Goal: Transaction & Acquisition: Purchase product/service

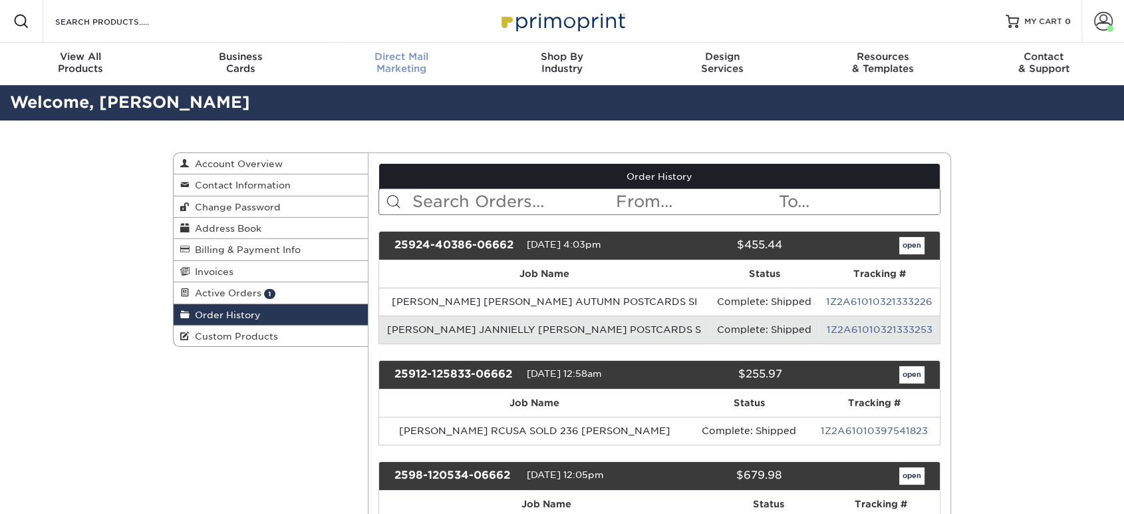
drag, startPoint x: 391, startPoint y: 63, endPoint x: 398, endPoint y: 75, distance: 13.7
click at [391, 63] on div "Direct Mail Marketing" at bounding box center [401, 63] width 160 height 24
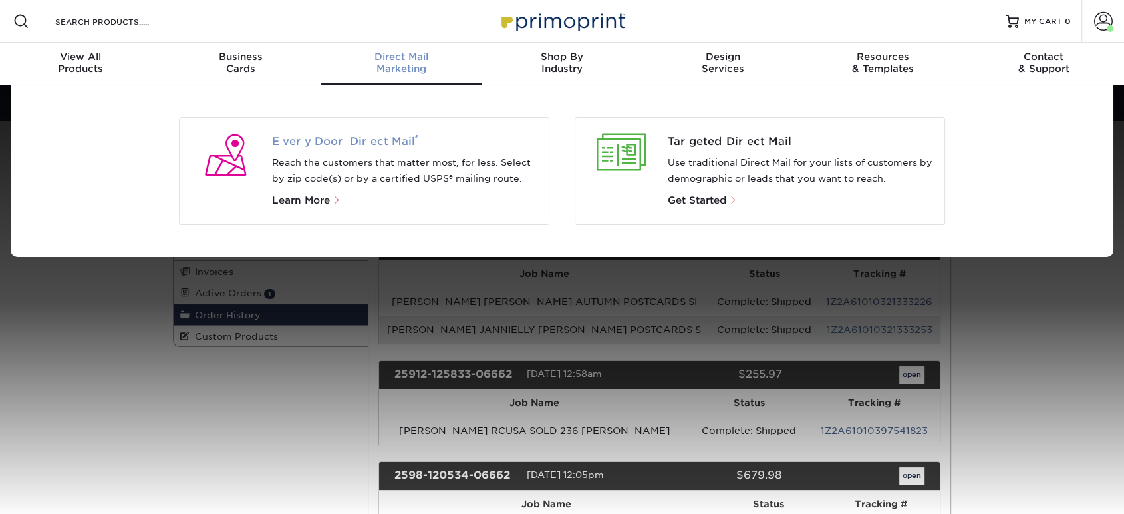
click at [393, 139] on span "Every Door Direct Mail ®" at bounding box center [405, 142] width 267 height 16
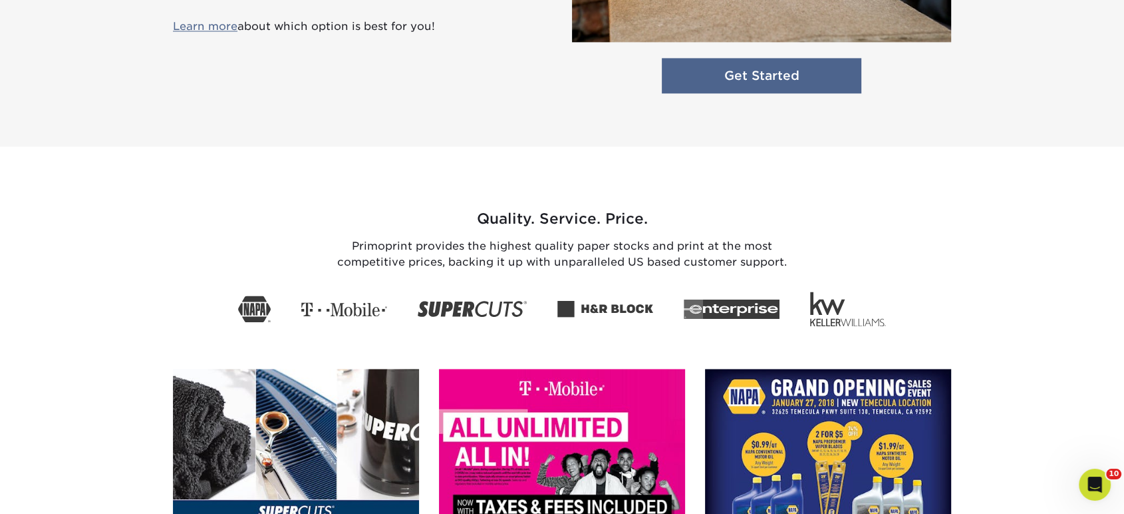
click at [763, 79] on link "Get Started" at bounding box center [762, 75] width 200 height 35
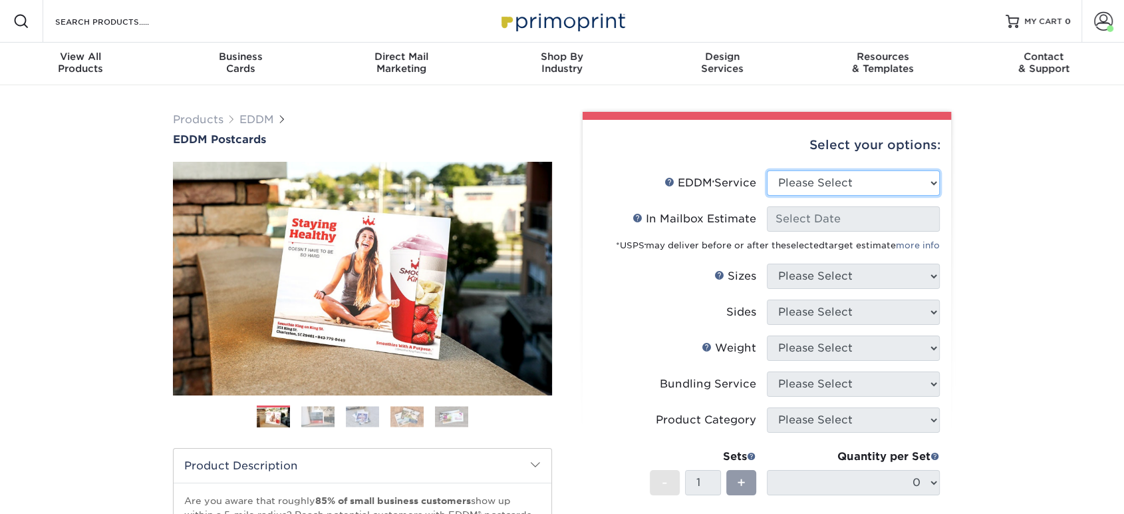
drag, startPoint x: 786, startPoint y: 187, endPoint x: 788, endPoint y: 194, distance: 7.4
click at [787, 187] on select "Please Select Full Service Print Only" at bounding box center [853, 182] width 173 height 25
select select "print_only"
click at [767, 170] on select "Please Select Full Service Print Only" at bounding box center [853, 182] width 173 height 25
select select "-1"
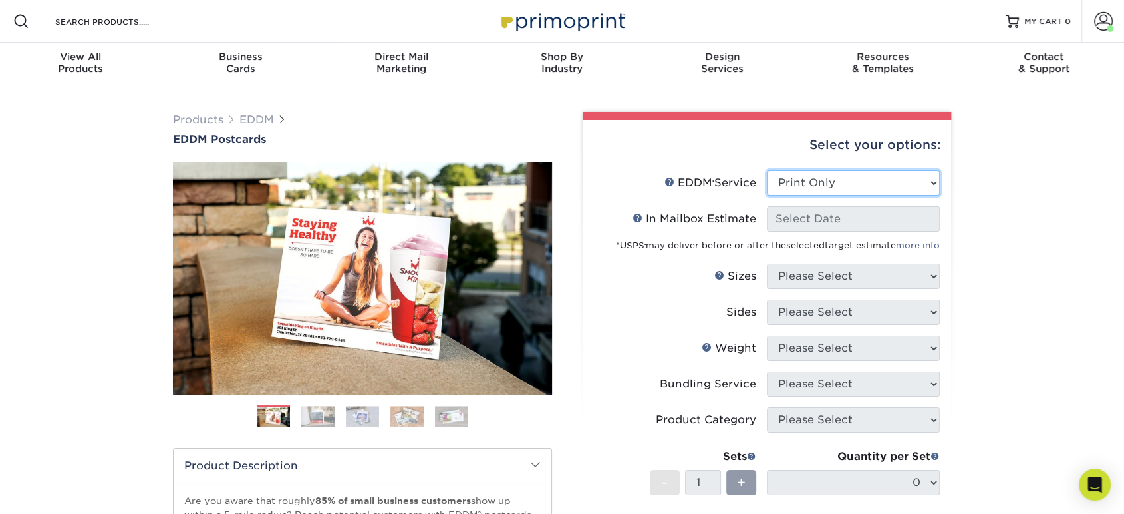
select select "-1"
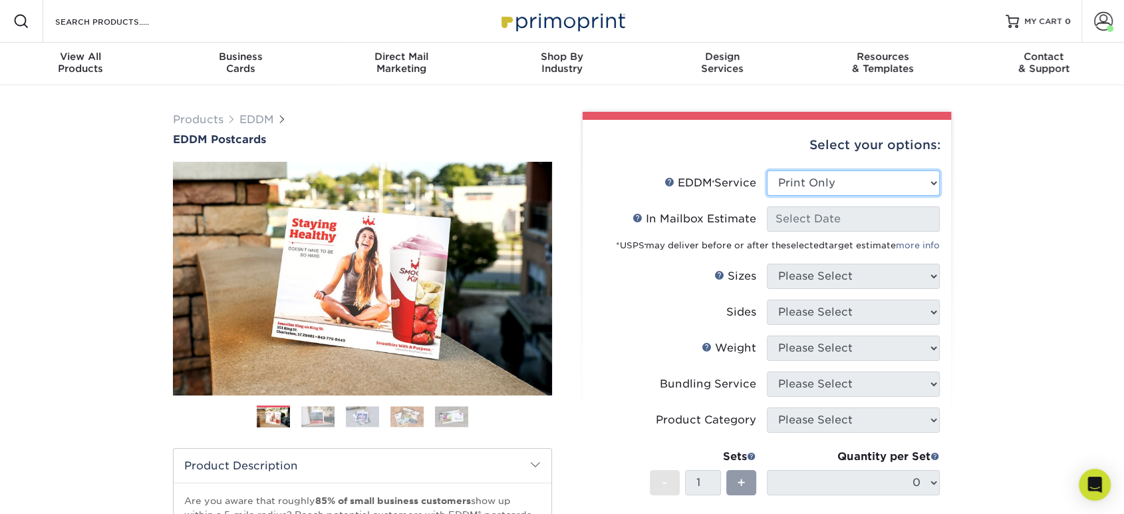
select select "-1"
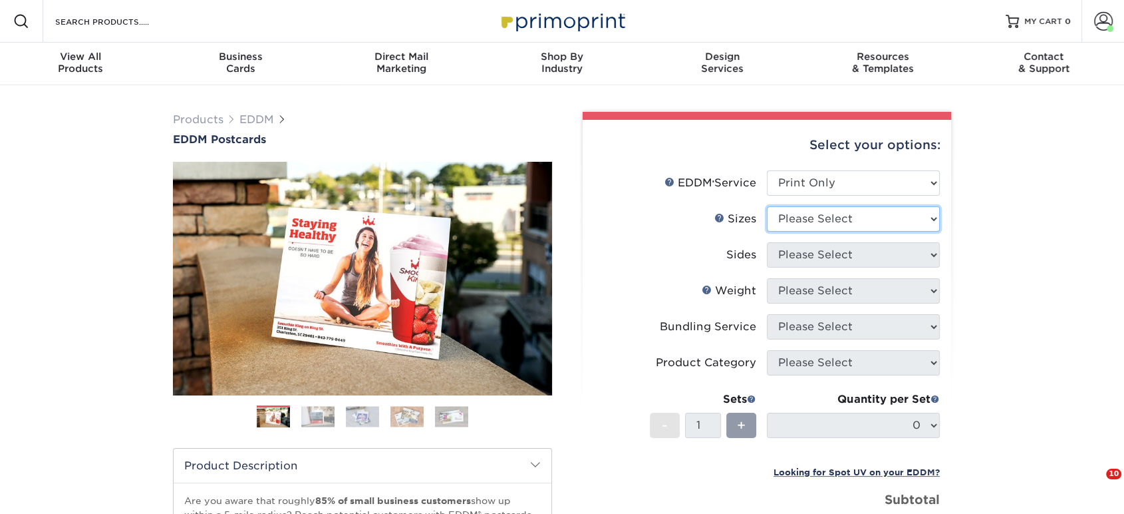
drag, startPoint x: 806, startPoint y: 213, endPoint x: 806, endPoint y: 228, distance: 15.3
click at [806, 213] on select "Please Select 4.5" x 12" 6" x 12" 6.5" x 8" 6.5" x 9" 6.5" x 12" 7" x 8.5" 8" x…" at bounding box center [853, 218] width 173 height 25
select select "6.50x9.00"
click at [767, 206] on select "Please Select 4.5" x 12" 6" x 12" 6.5" x 8" 6.5" x 9" 6.5" x 12" 7" x 8.5" 8" x…" at bounding box center [853, 218] width 173 height 25
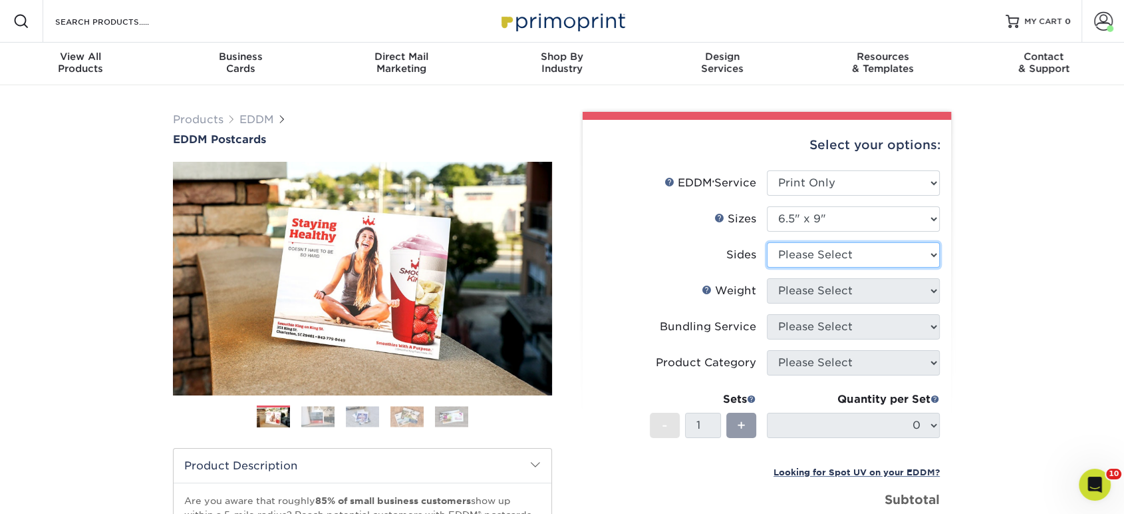
drag, startPoint x: 838, startPoint y: 254, endPoint x: 831, endPoint y: 264, distance: 12.0
click at [838, 254] on select "Please Select Print Both Sides Print Front Only" at bounding box center [853, 254] width 173 height 25
select select "13abbda7-1d64-4f25-8bb2-c179b224825d"
click at [767, 242] on select "Please Select Print Both Sides Print Front Only" at bounding box center [853, 254] width 173 height 25
drag, startPoint x: 828, startPoint y: 291, endPoint x: 828, endPoint y: 301, distance: 9.3
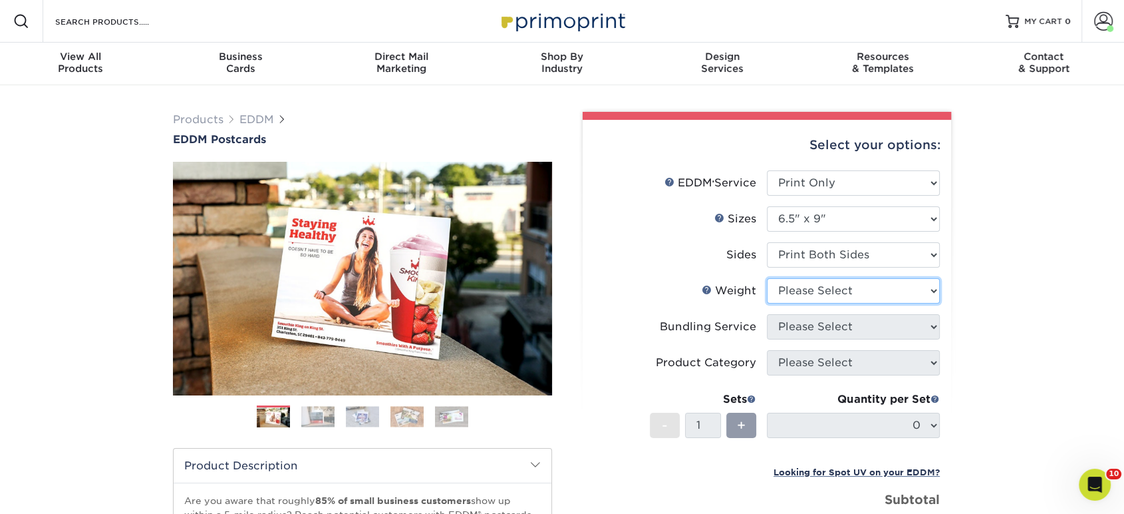
click at [828, 292] on select "Please Select 16PT 14PT" at bounding box center [853, 290] width 173 height 25
select select "16PT"
click at [767, 278] on select "Please Select 16PT 14PT" at bounding box center [853, 290] width 173 height 25
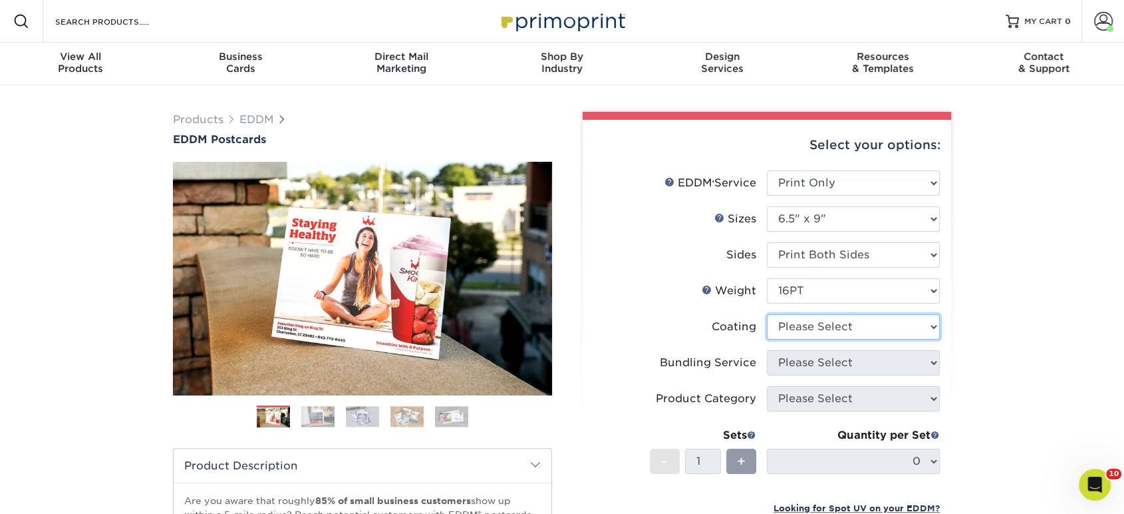
click at [822, 333] on select at bounding box center [853, 326] width 173 height 25
select select "ae367451-b2b8-45df-a344-0f05b6a12993"
click at [767, 314] on select at bounding box center [853, 326] width 173 height 25
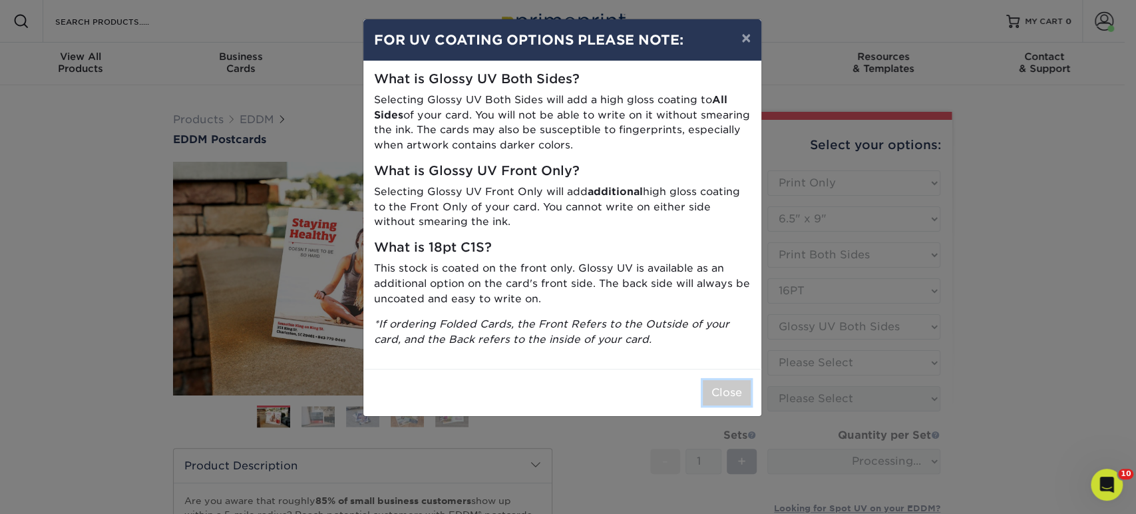
click at [729, 397] on button "Close" at bounding box center [727, 392] width 48 height 25
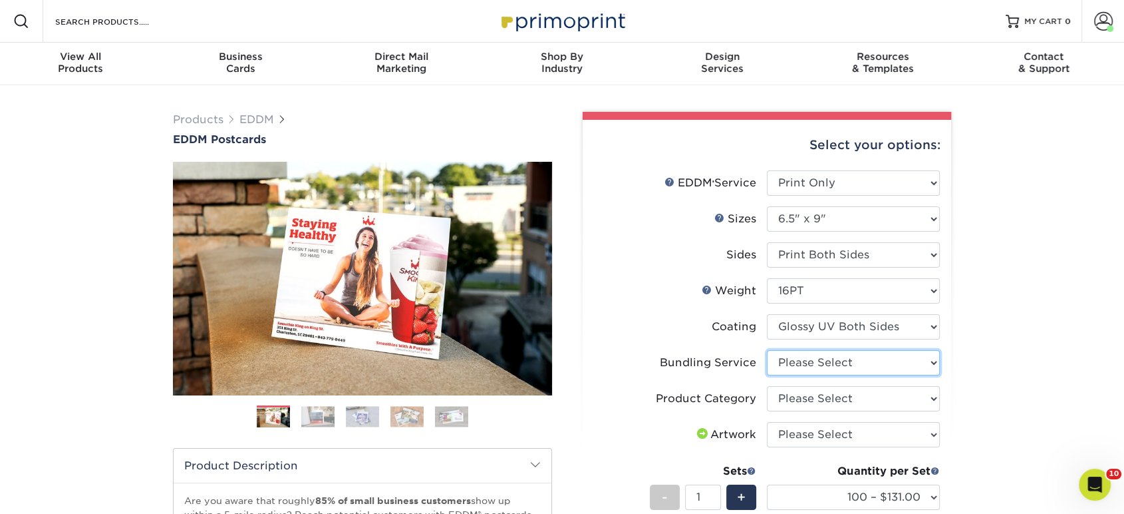
click at [798, 366] on select "Please Select No Bundling Services Yes, Bundles of 50 (+2 Days) Yes, Bundles of…" at bounding box center [853, 362] width 173 height 25
select select "58689abb-25c0-461c-a4c3-a80b627d6649"
click at [767, 350] on select "Please Select No Bundling Services Yes, Bundles of 50 (+2 Days) Yes, Bundles of…" at bounding box center [853, 362] width 173 height 25
click at [794, 398] on select "Please Select Postcards" at bounding box center [853, 398] width 173 height 25
select select "9b7272e0-d6c8-4c3c-8e97-d3a1bcdab858"
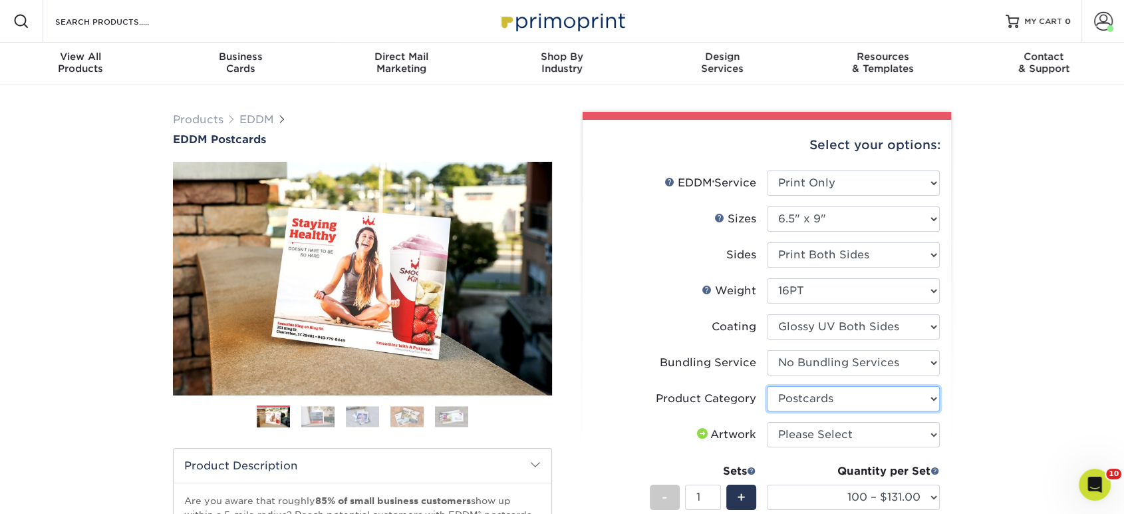
click at [767, 386] on select "Please Select Postcards" at bounding box center [853, 398] width 173 height 25
click at [793, 440] on select "Please Select I will upload files I need a design - $150" at bounding box center [853, 434] width 173 height 25
select select "upload"
click at [767, 422] on select "Please Select I will upload files I need a design - $150" at bounding box center [853, 434] width 173 height 25
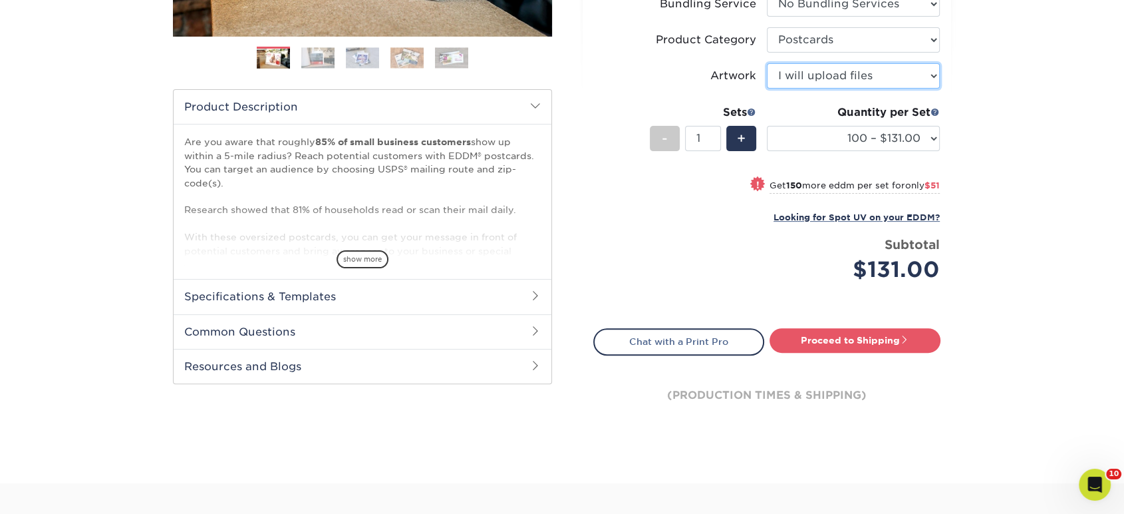
scroll to position [369, 0]
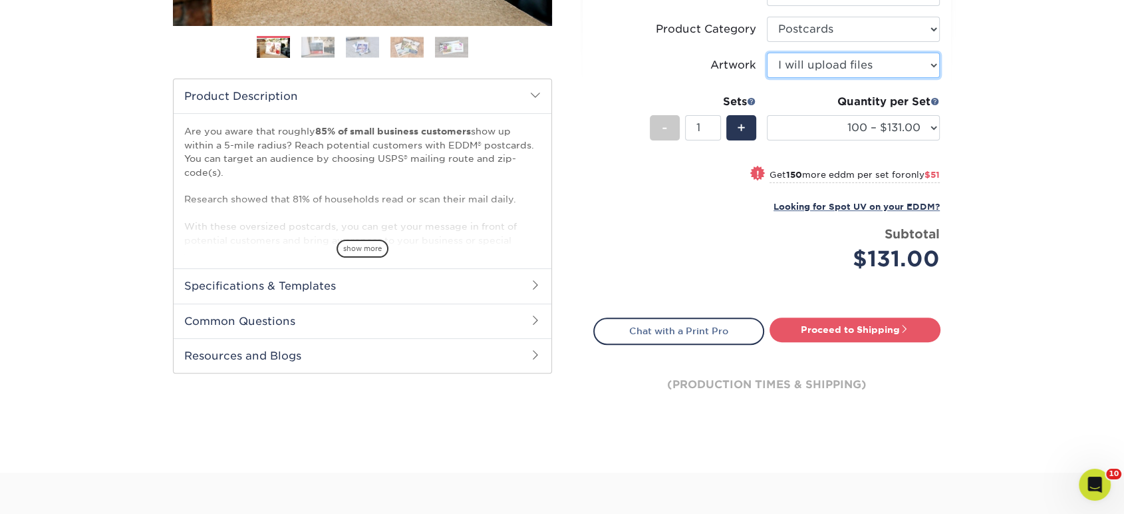
click at [844, 69] on select "Please Select I will upload files I need a design - $150" at bounding box center [853, 65] width 173 height 25
click at [987, 63] on div "Products EDDM EDDM Postcards Previous Next" at bounding box center [562, 94] width 1124 height 757
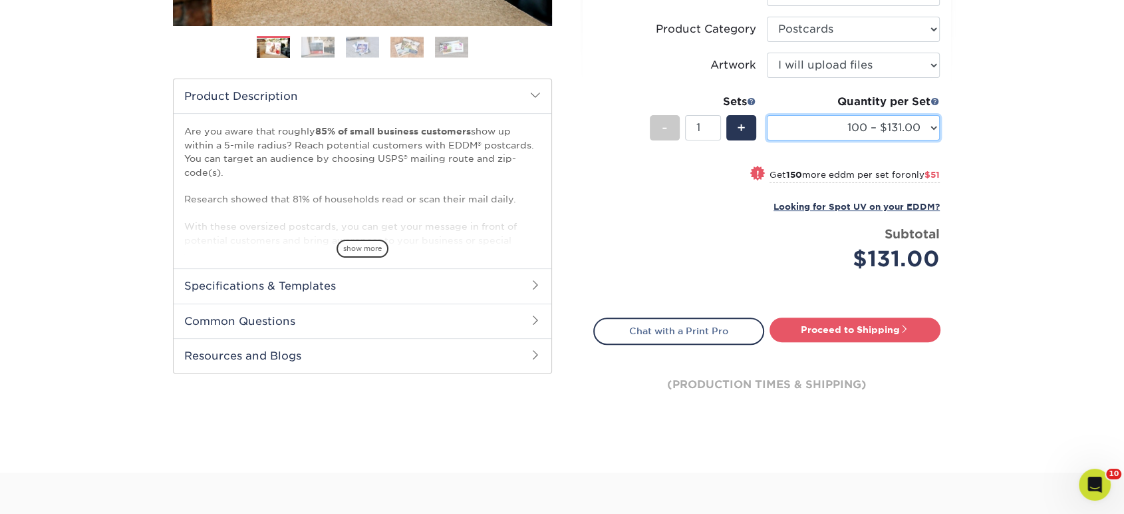
drag, startPoint x: 910, startPoint y: 120, endPoint x: 910, endPoint y: 134, distance: 13.3
click at [910, 122] on select "100 – $131.00 250 – $182.00 500 – $203.00 1000 – $227.00 2500 – $379.00 5000 – …" at bounding box center [853, 127] width 173 height 25
select select "1000 – $227.00"
click at [767, 115] on select "100 – $131.00 250 – $182.00 500 – $203.00 1000 – $227.00 2500 – $379.00 5000 – …" at bounding box center [853, 127] width 173 height 25
click at [828, 346] on div "(production times & shipping)" at bounding box center [766, 385] width 347 height 80
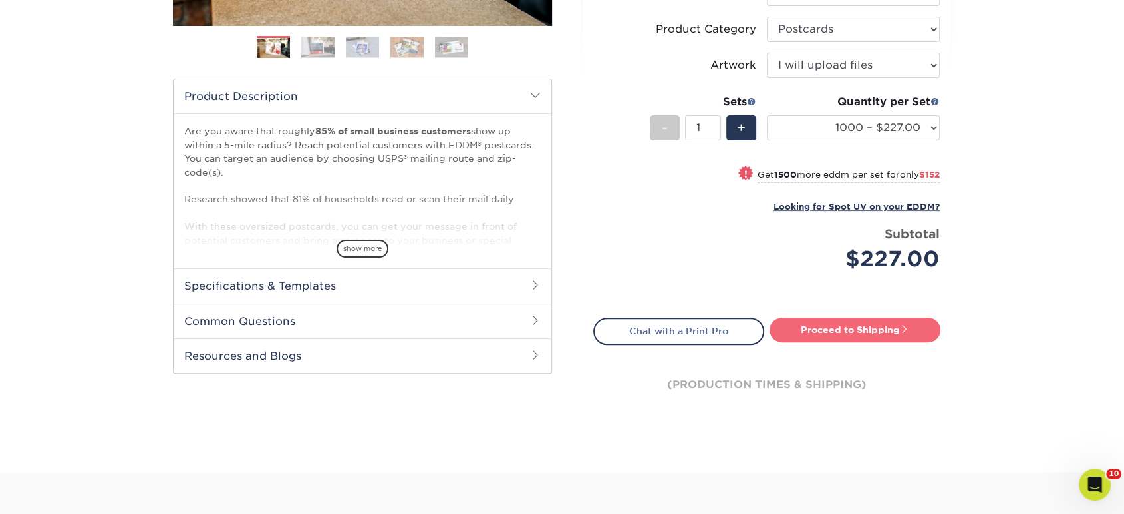
click at [830, 335] on link "Proceed to Shipping" at bounding box center [855, 329] width 171 height 24
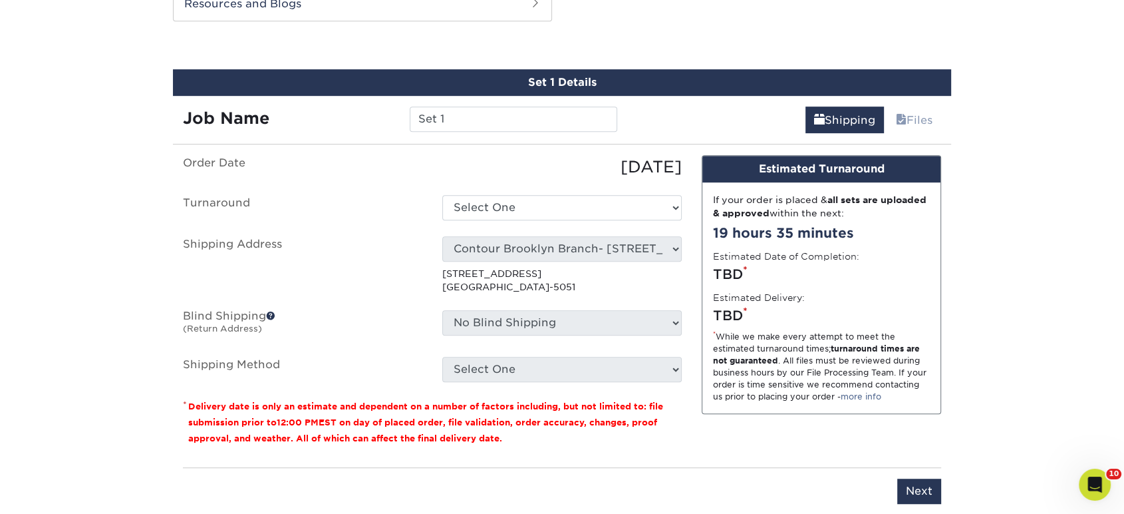
scroll to position [722, 0]
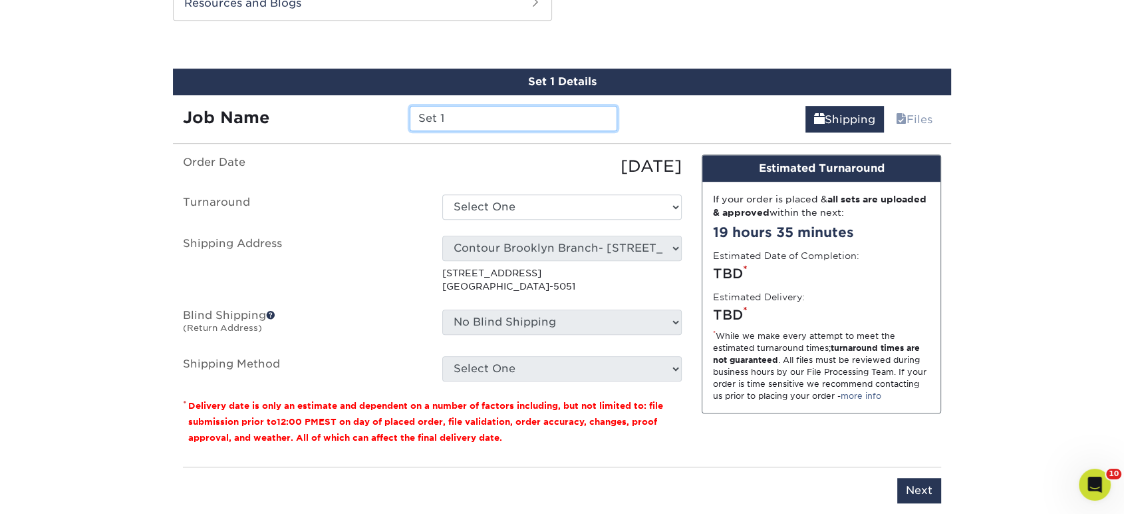
click at [541, 124] on input "Set 1" at bounding box center [513, 118] width 207 height 25
type input "DANNY PISANI CHRISTINA AURIGEMMA AUTUMN POSTCARD"
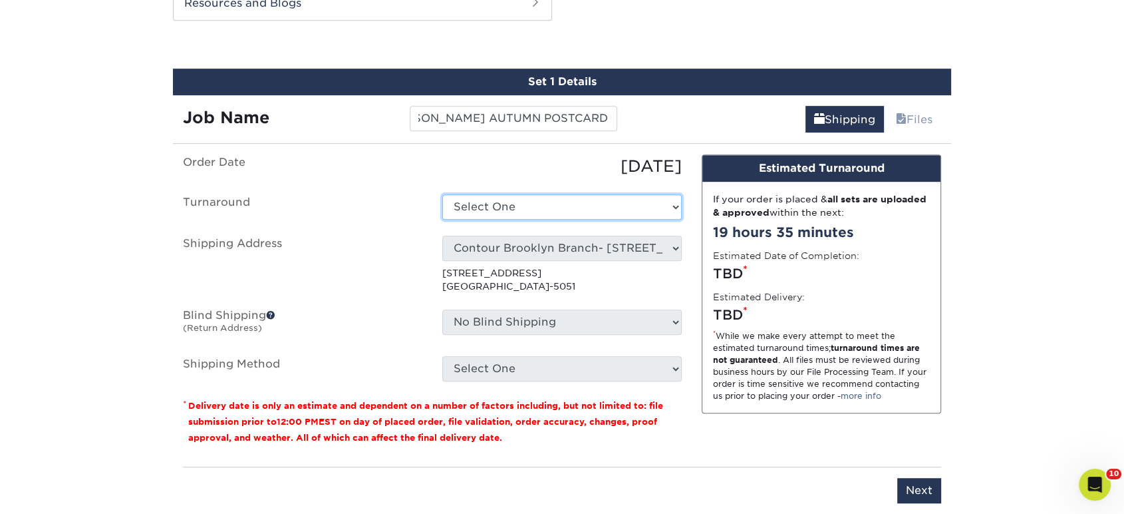
click at [582, 202] on select "Select One 2-4 Business Days 2 Day Next Business Day" at bounding box center [562, 206] width 240 height 25
select select "14ee1dbe-2a03-44e6-acbe-77c51f3128fc"
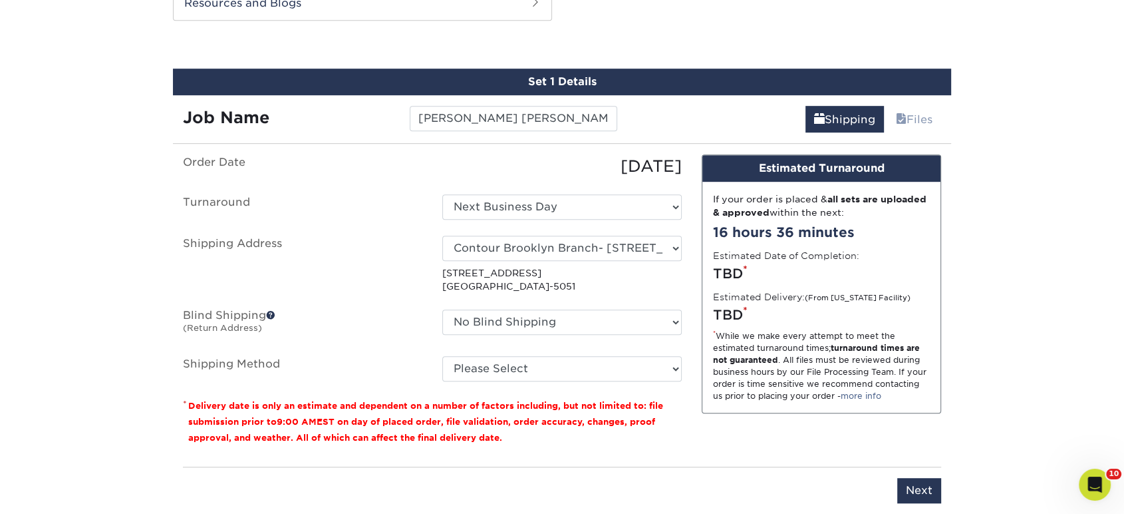
click at [555, 226] on ul "Order Date 09/26/2025 Turnaround Select One 2-4 Business Days 2 Day Next Busine…" at bounding box center [432, 267] width 499 height 227
click at [548, 249] on select "Select One Realty Connect USA" at bounding box center [562, 248] width 240 height 25
select select "286299"
click at [542, 371] on select "Please Select Ground Shipping (+$28.97) 3 Day Shipping Service (+$41.63) 2 Day …" at bounding box center [562, 368] width 240 height 25
select select "03"
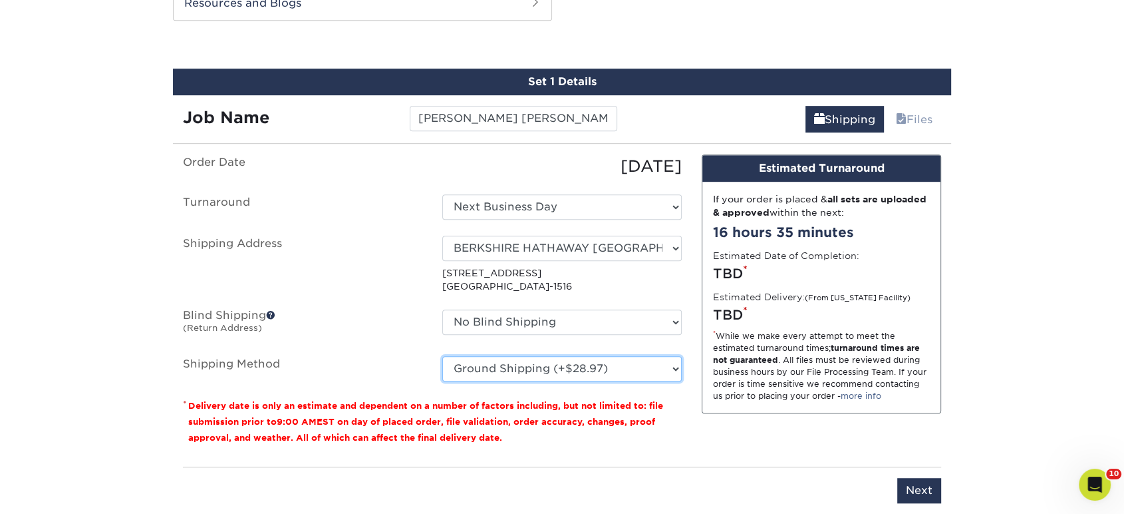
click at [442, 356] on select "Please Select Ground Shipping (+$28.97) 3 Day Shipping Service (+$41.63) 2 Day …" at bounding box center [562, 368] width 240 height 25
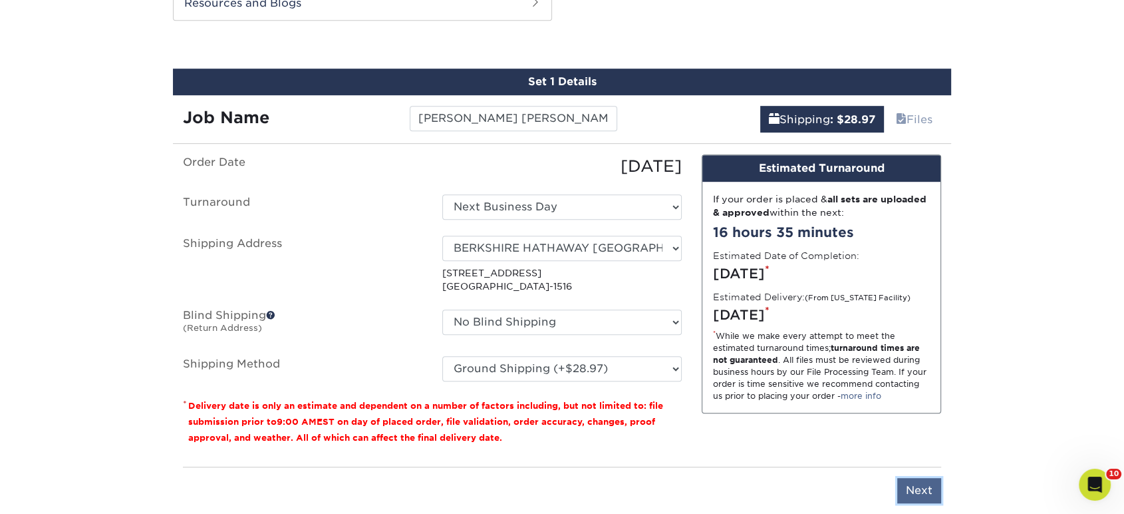
click at [929, 482] on input "Next" at bounding box center [920, 490] width 44 height 25
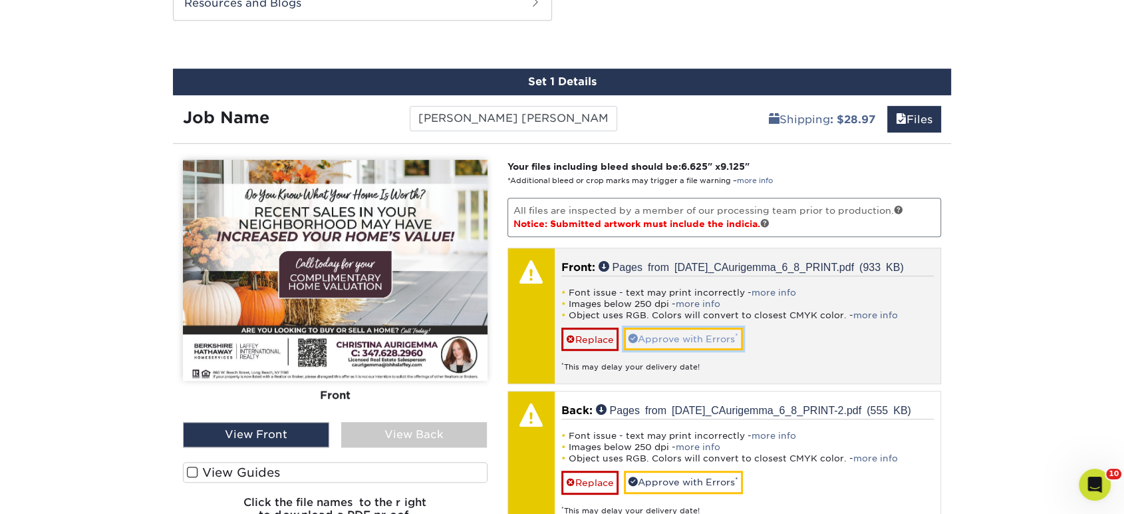
click at [656, 350] on link "Approve with Errors *" at bounding box center [683, 338] width 119 height 23
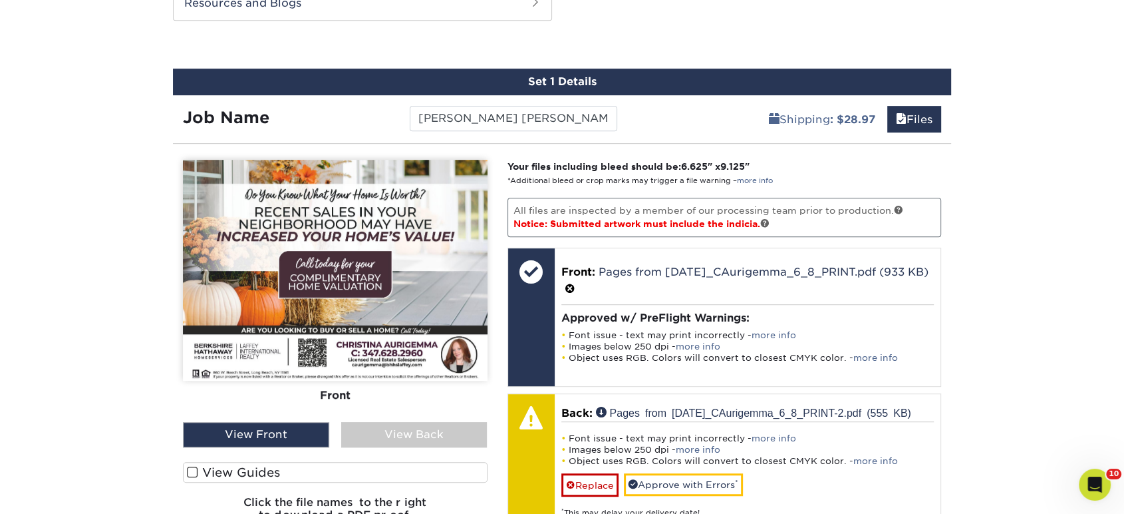
click at [467, 429] on div "View Back" at bounding box center [414, 434] width 146 height 25
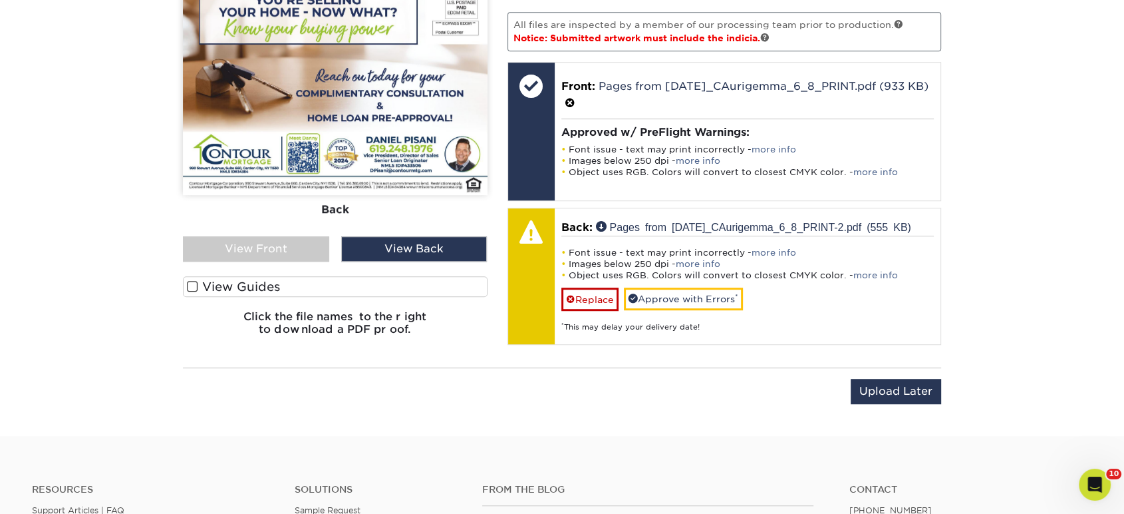
scroll to position [943, 0]
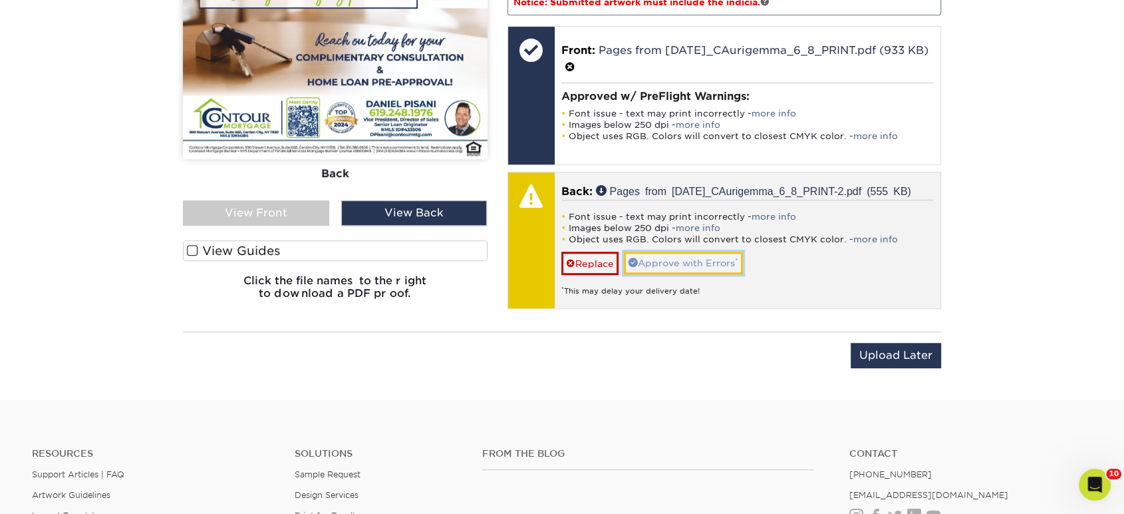
click at [659, 274] on link "Approve with Errors *" at bounding box center [683, 263] width 119 height 23
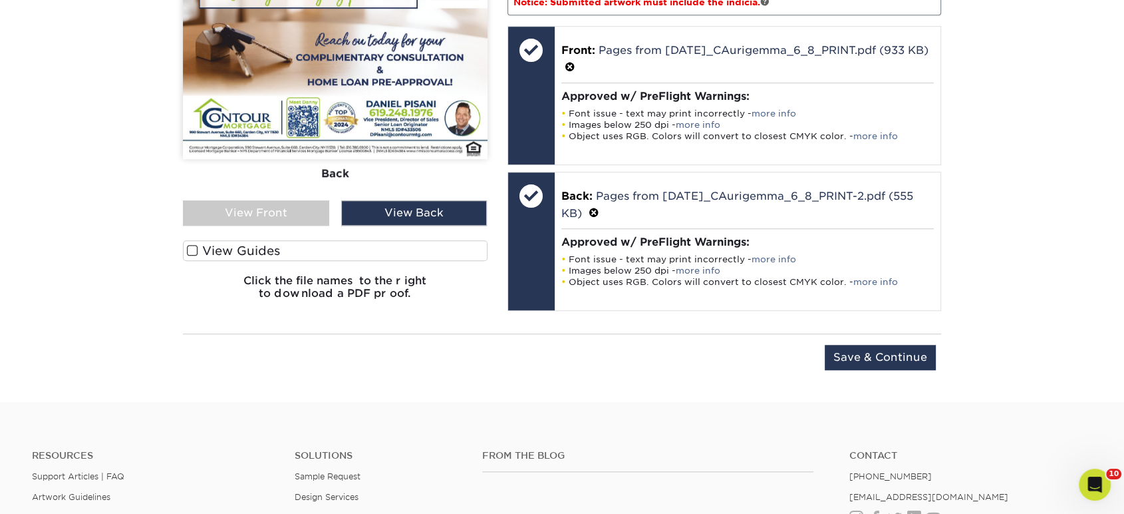
click at [868, 337] on div "Upload Later Save & Continue Continue" at bounding box center [562, 359] width 758 height 53
click at [872, 345] on input "Save & Continue" at bounding box center [880, 357] width 111 height 25
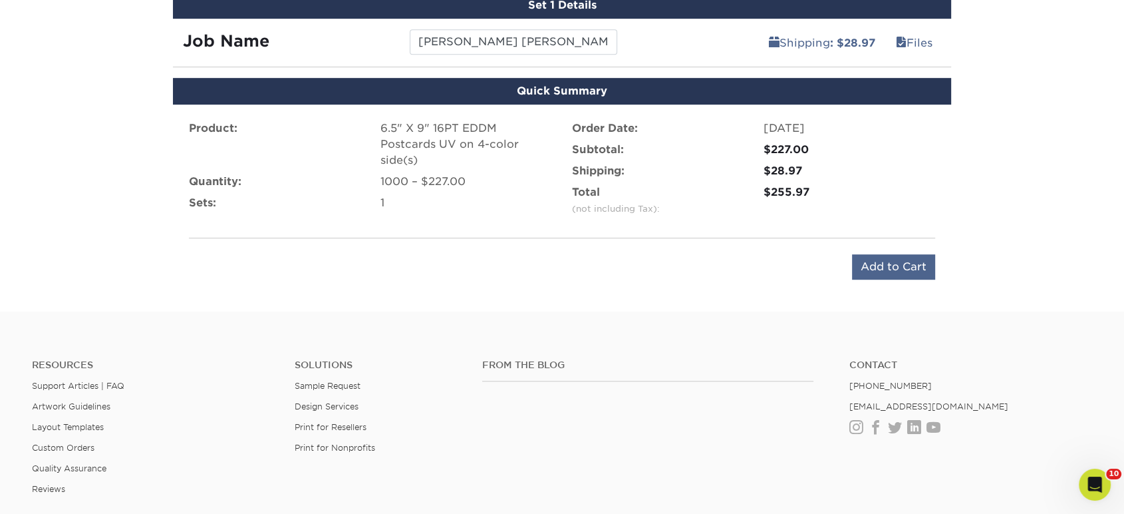
scroll to position [796, 0]
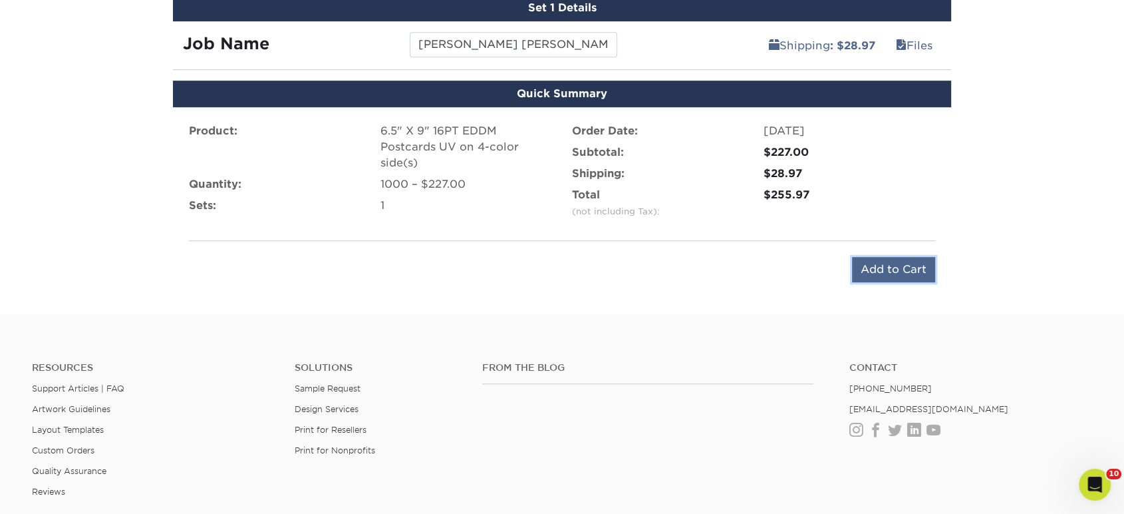
click at [883, 259] on input "Add to Cart" at bounding box center [893, 269] width 83 height 25
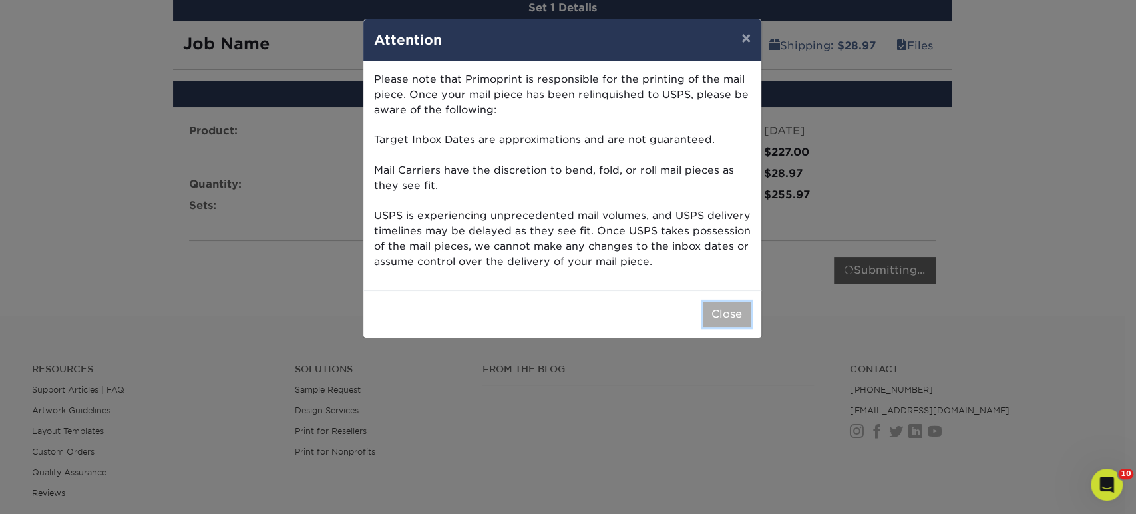
click at [712, 311] on button "Close" at bounding box center [727, 313] width 48 height 25
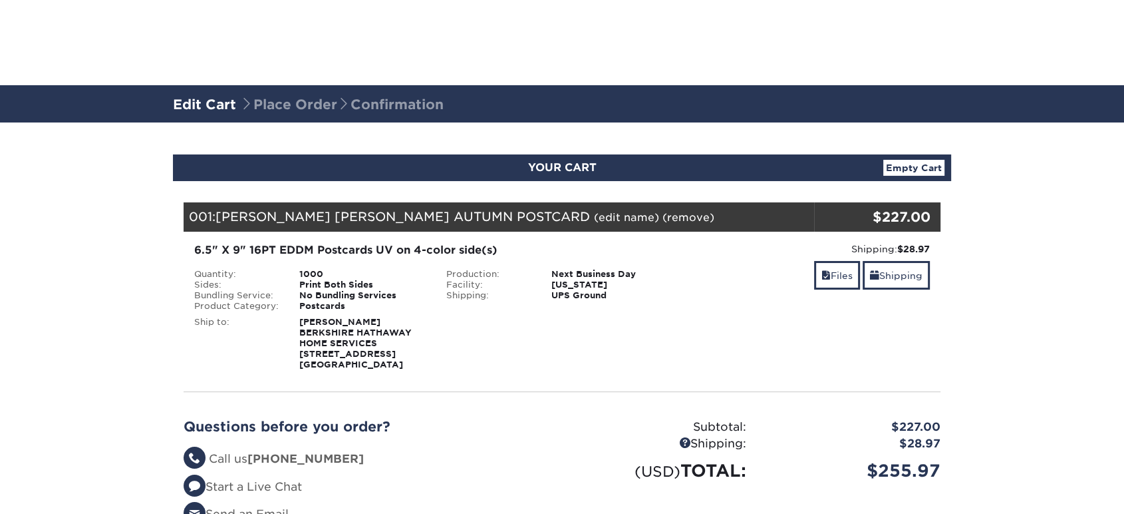
scroll to position [369, 0]
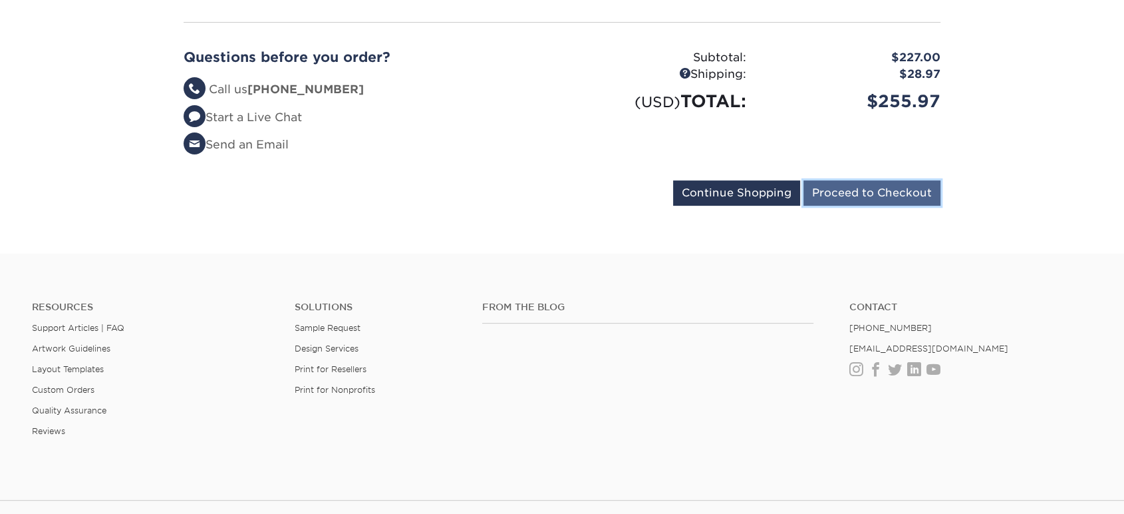
click at [881, 188] on input "Proceed to Checkout" at bounding box center [872, 192] width 137 height 25
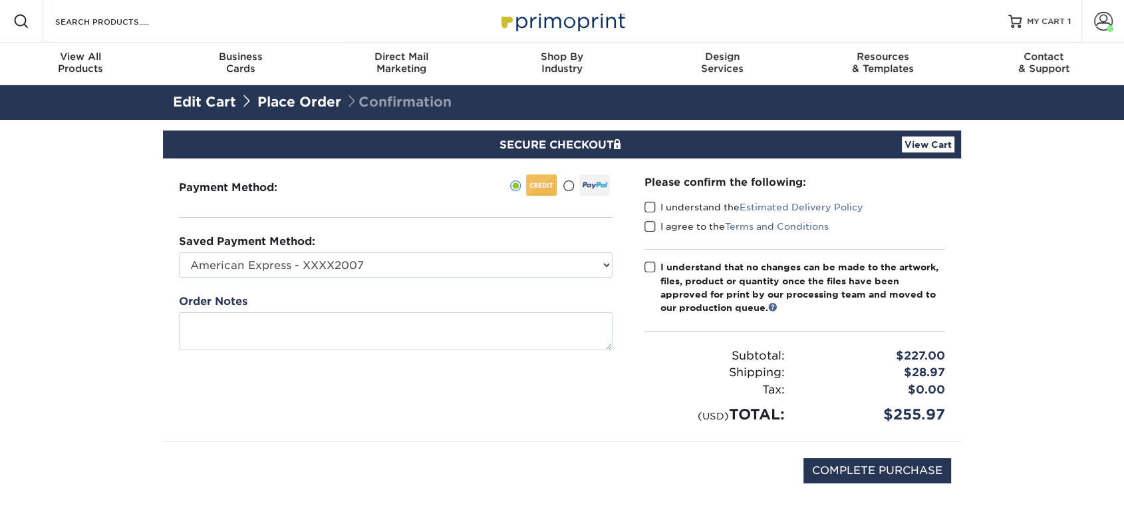
click at [655, 203] on span at bounding box center [650, 207] width 11 height 13
click at [0, 0] on input "I understand the Estimated Delivery Policy" at bounding box center [0, 0] width 0 height 0
click at [651, 222] on span at bounding box center [650, 226] width 11 height 13
click at [0, 0] on input "I agree to the Terms and Conditions" at bounding box center [0, 0] width 0 height 0
click at [653, 254] on div "Please confirm the following: I understand the Estimated Delivery Policy I agre…" at bounding box center [795, 299] width 301 height 251
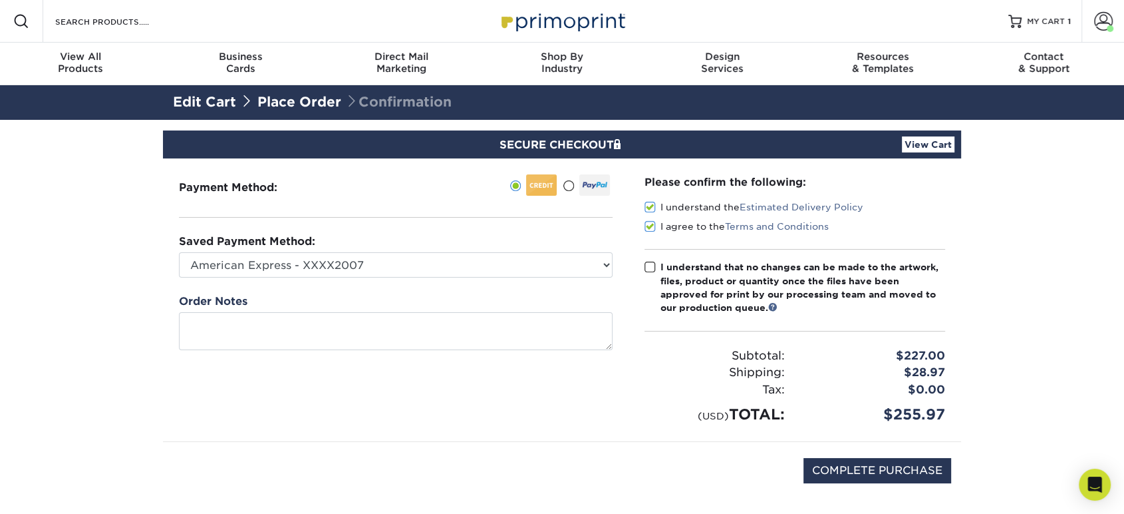
click at [654, 264] on span at bounding box center [650, 267] width 11 height 13
click at [0, 0] on input "I understand that no changes can be made to the artwork, files, product or quan…" at bounding box center [0, 0] width 0 height 0
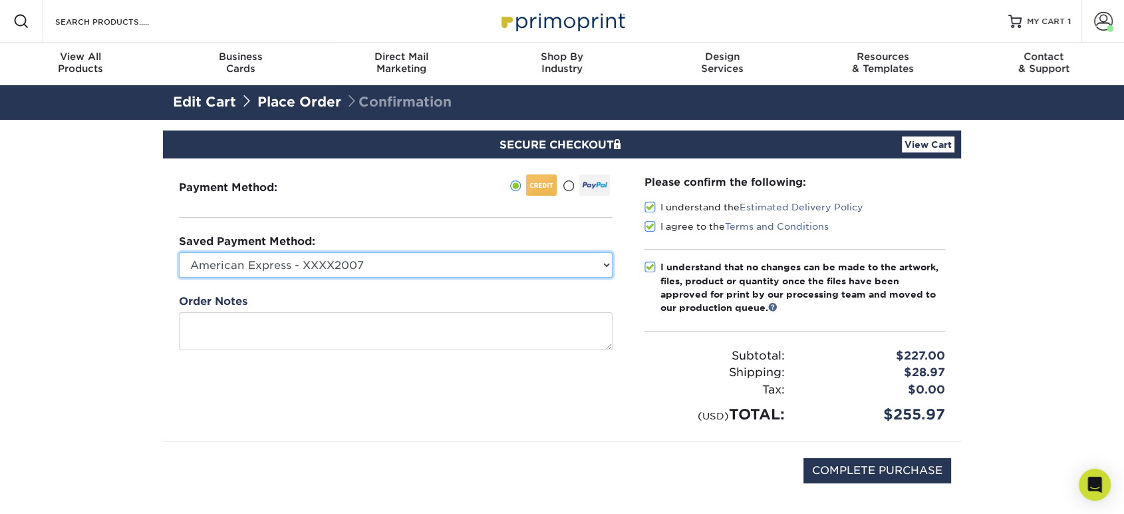
click at [584, 259] on select "American Express - XXXX2007 MasterCard - XXXX7618 American Express - XXXX1003 V…" at bounding box center [396, 264] width 434 height 25
select select "34500"
click at [179, 252] on select "American Express - XXXX2007 MasterCard - XXXX7618 American Express - XXXX1003 V…" at bounding box center [396, 264] width 434 height 25
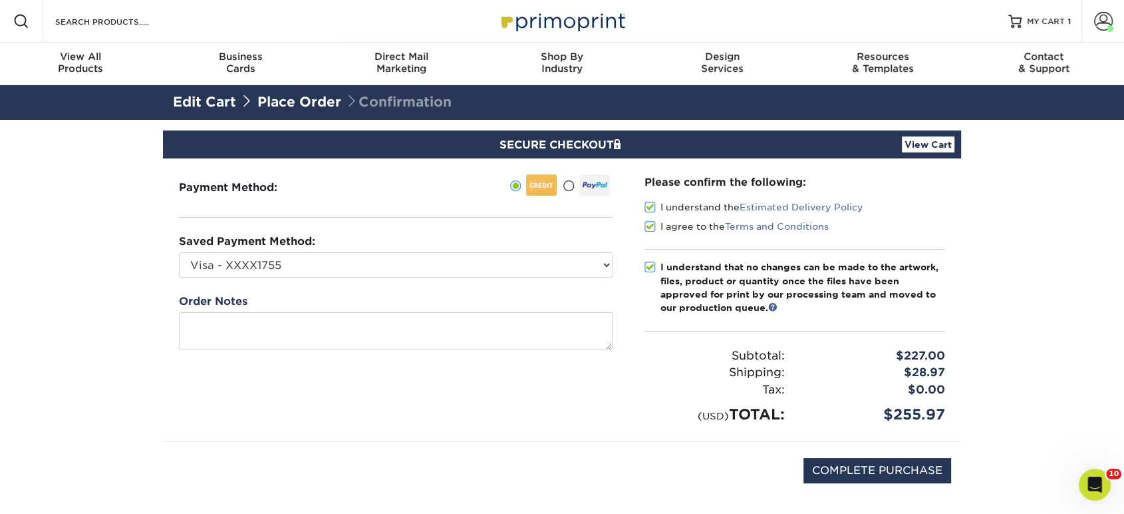
drag, startPoint x: 818, startPoint y: 446, endPoint x: 818, endPoint y: 454, distance: 8.0
click at [818, 446] on div "COMPLETE PURCHASE" at bounding box center [562, 477] width 778 height 71
click at [832, 465] on input "COMPLETE PURCHASE" at bounding box center [878, 470] width 148 height 25
type input "PROCESSING, PLEASE WAIT..."
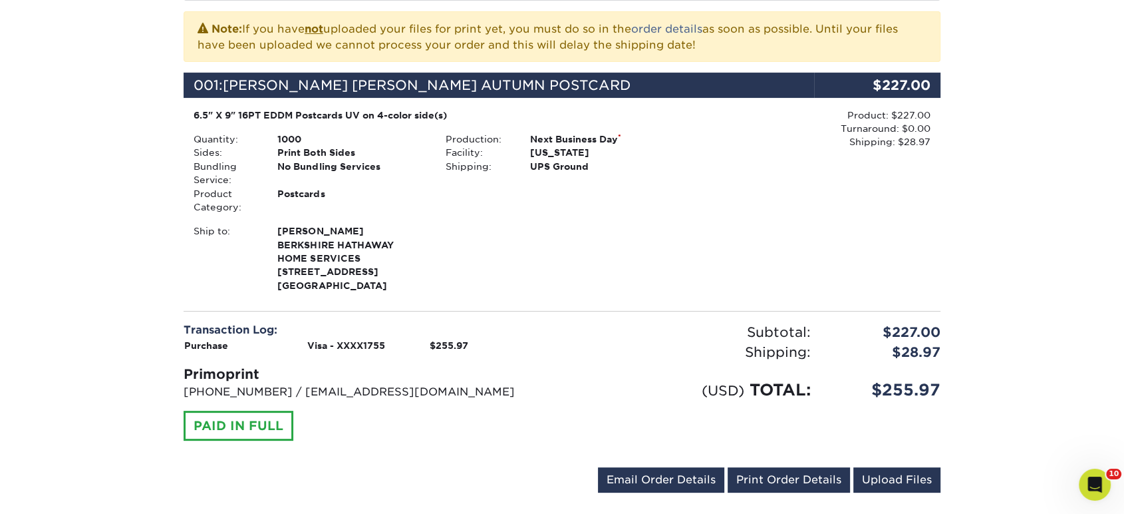
scroll to position [517, 0]
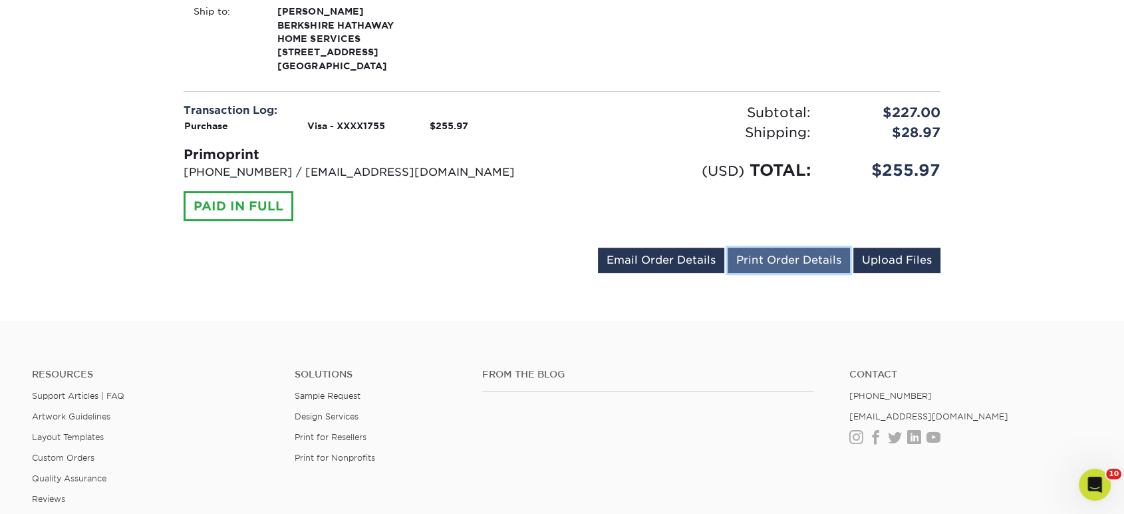
click at [802, 252] on link "Print Order Details" at bounding box center [789, 260] width 122 height 25
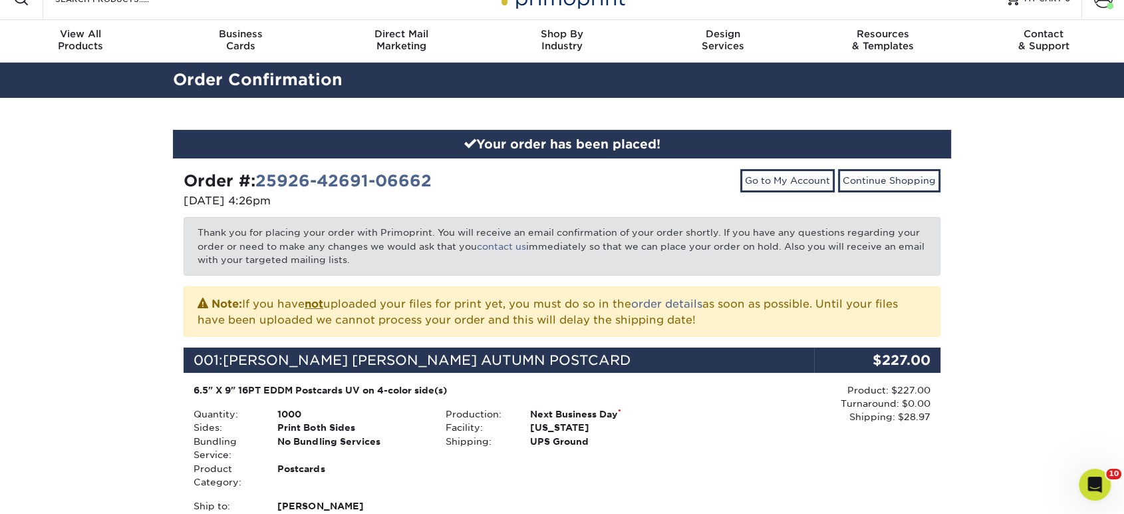
scroll to position [0, 0]
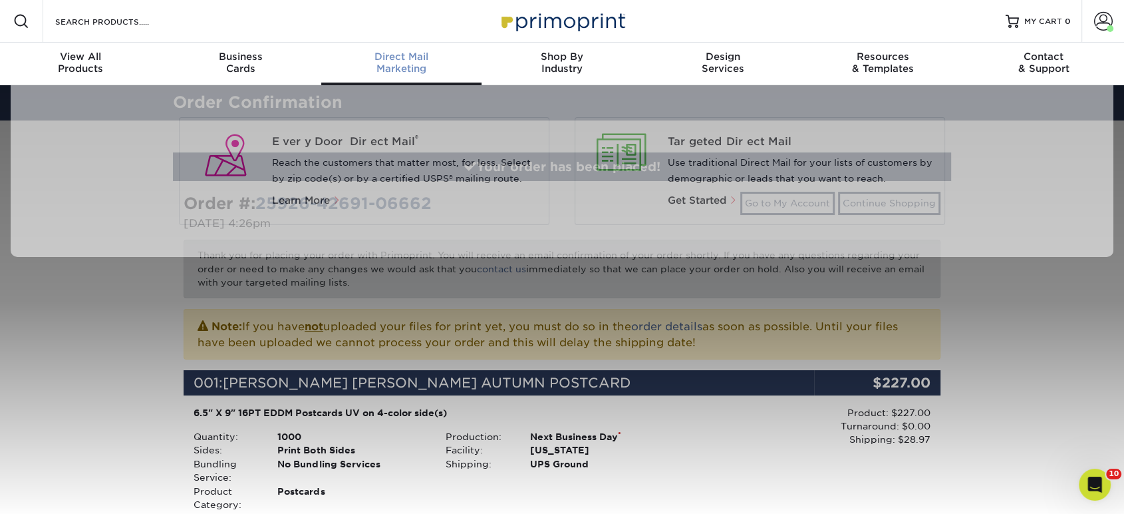
click at [409, 73] on link "Direct Mail Marketing" at bounding box center [401, 64] width 160 height 43
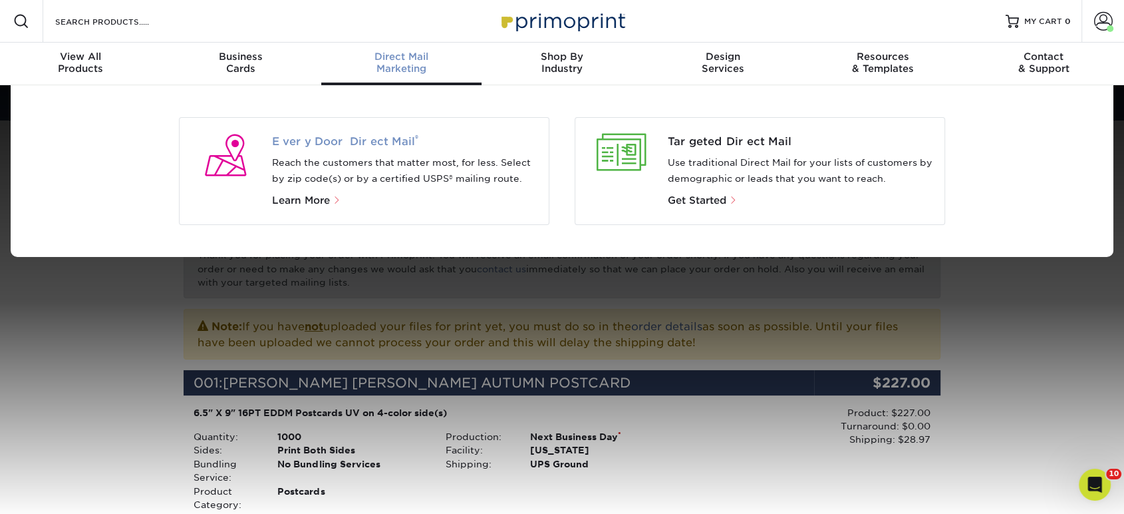
click at [362, 148] on span "Every Door Direct Mail ®" at bounding box center [405, 142] width 267 height 16
click at [359, 140] on span "Every Door Direct Mail ®" at bounding box center [405, 142] width 267 height 16
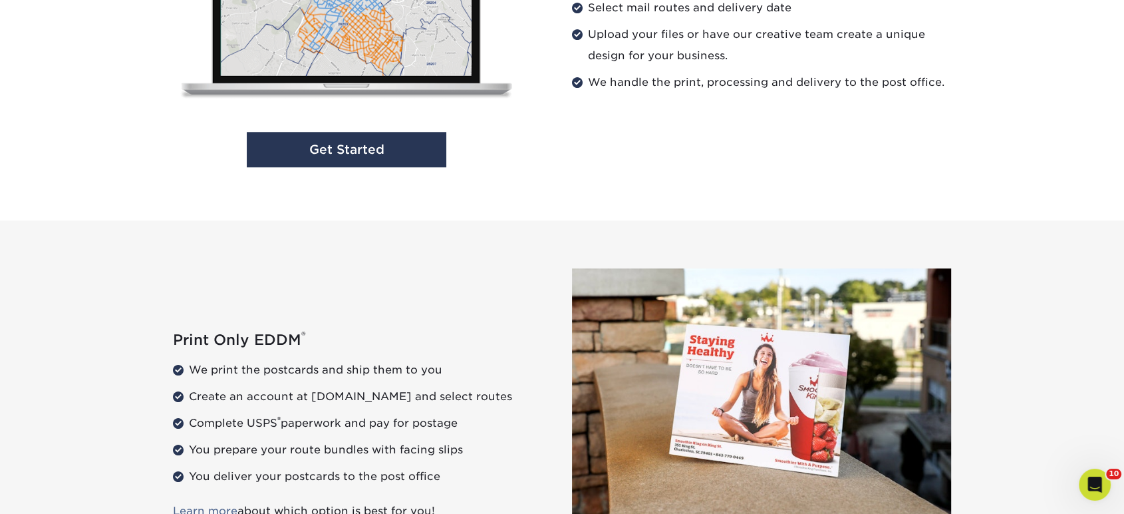
scroll to position [1881, 0]
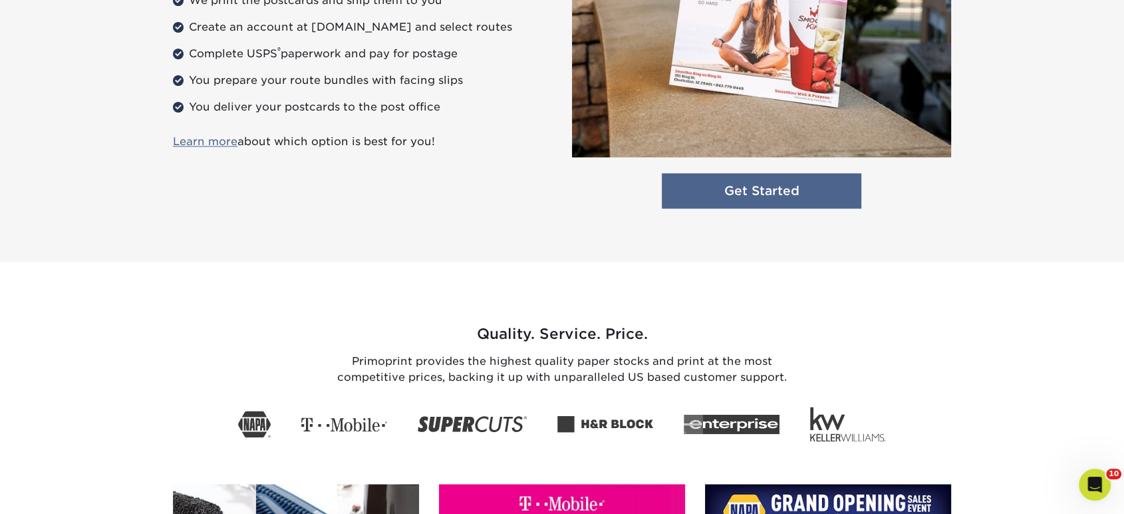
click at [717, 195] on link "Get Started" at bounding box center [762, 190] width 200 height 35
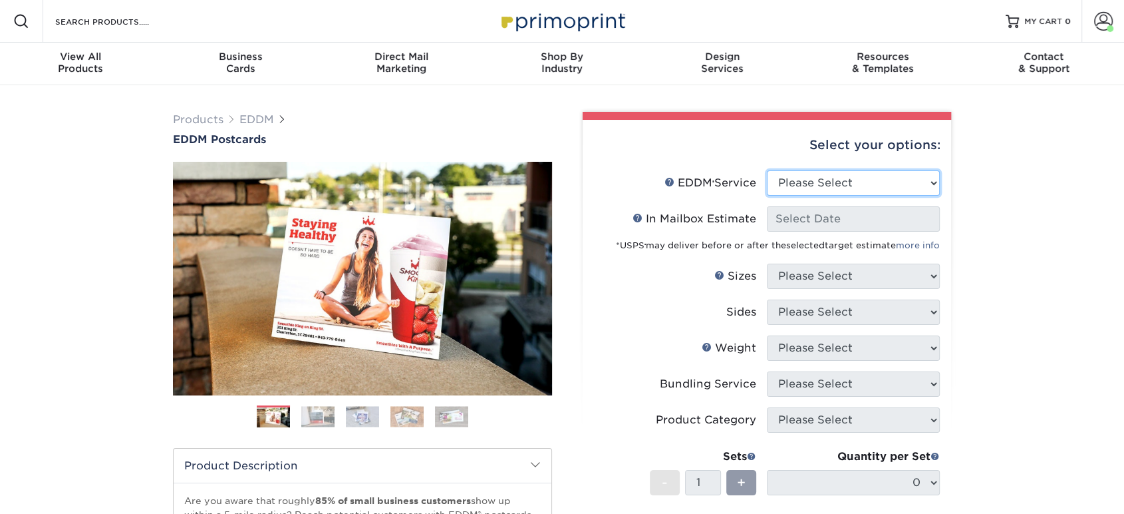
click at [826, 176] on select "Please Select Full Service Print Only" at bounding box center [853, 182] width 173 height 25
select select "print_only"
click at [767, 170] on select "Please Select Full Service Print Only" at bounding box center [853, 182] width 173 height 25
select select "-1"
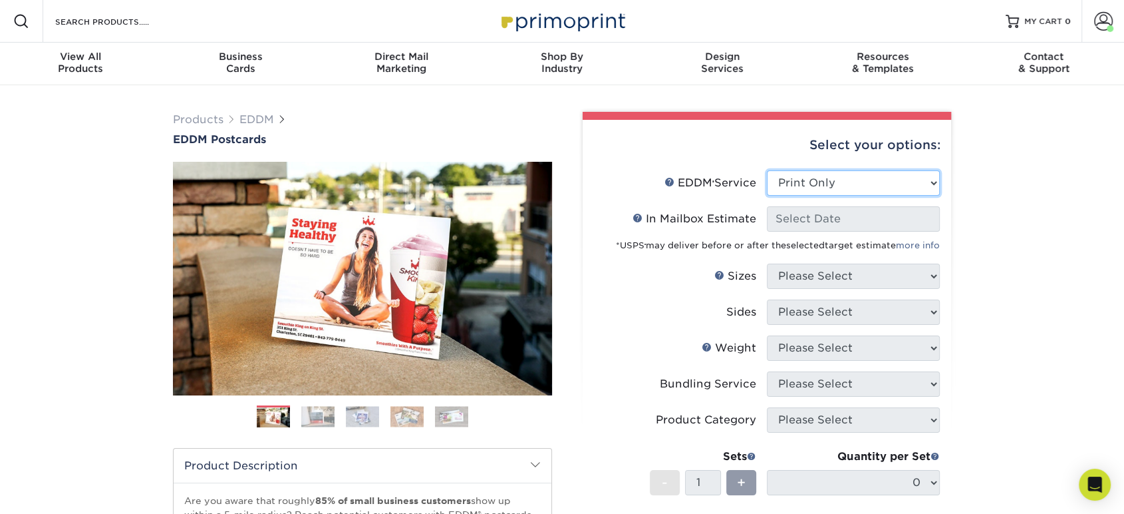
select select "-1"
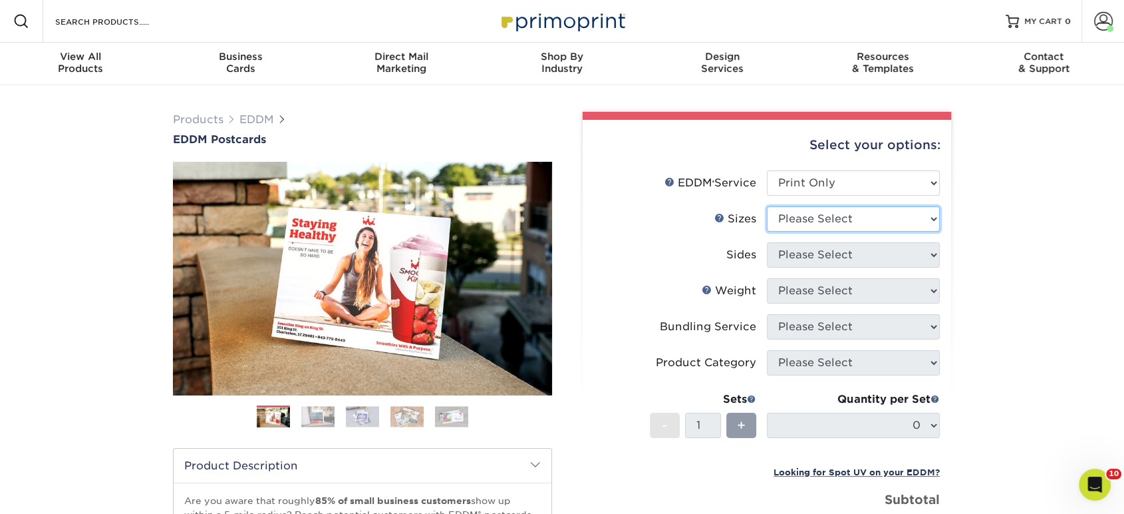
click at [820, 228] on select "Please Select 4.5" x 12" 6" x 12" 6.5" x 8" 6.5" x 9" 6.5" x 12" 7" x 8.5" 8" x…" at bounding box center [853, 218] width 173 height 25
click at [767, 206] on select "Please Select 4.5" x 12" 6" x 12" 6.5" x 8" 6.5" x 9" 6.5" x 12" 7" x 8.5" 8" x…" at bounding box center [853, 218] width 173 height 25
click at [828, 226] on select "Please Select 4.5" x 12" 6" x 12" 6.5" x 8" 6.5" x 9" 6.5" x 12" 7" x 8.5" 8" x…" at bounding box center [853, 218] width 173 height 25
select select "6.50x9.00"
click at [767, 206] on select "Please Select 4.5" x 12" 6" x 12" 6.5" x 8" 6.5" x 9" 6.5" x 12" 7" x 8.5" 8" x…" at bounding box center [853, 218] width 173 height 25
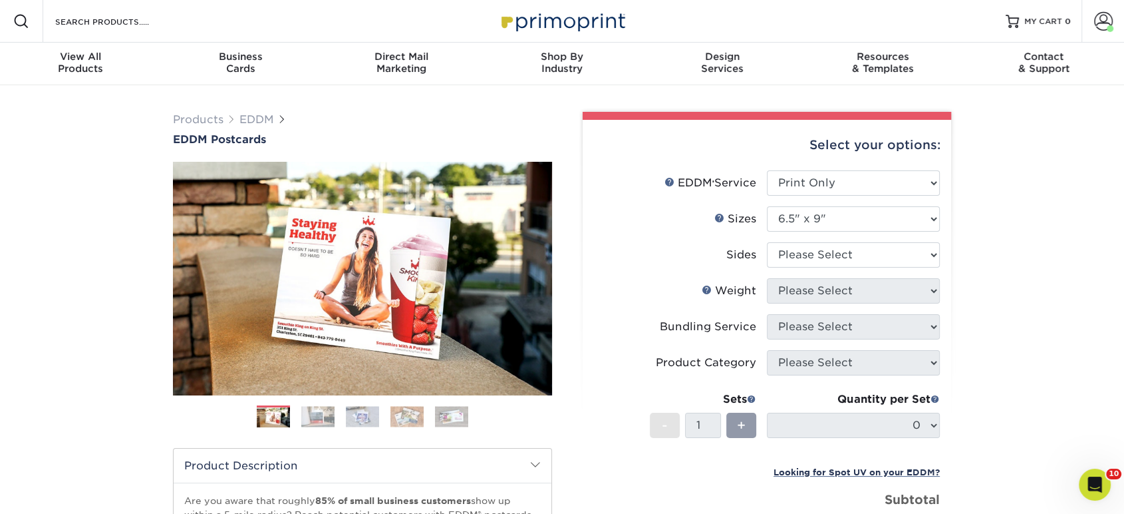
click at [845, 271] on li "Sides Please Select Print Both Sides Print Front Only" at bounding box center [767, 260] width 346 height 36
click at [854, 265] on select "Please Select Print Both Sides Print Front Only" at bounding box center [853, 254] width 173 height 25
select select "13abbda7-1d64-4f25-8bb2-c179b224825d"
click at [767, 242] on select "Please Select Print Both Sides Print Front Only" at bounding box center [853, 254] width 173 height 25
click at [844, 293] on select "Please Select 16PT 14PT" at bounding box center [853, 290] width 173 height 25
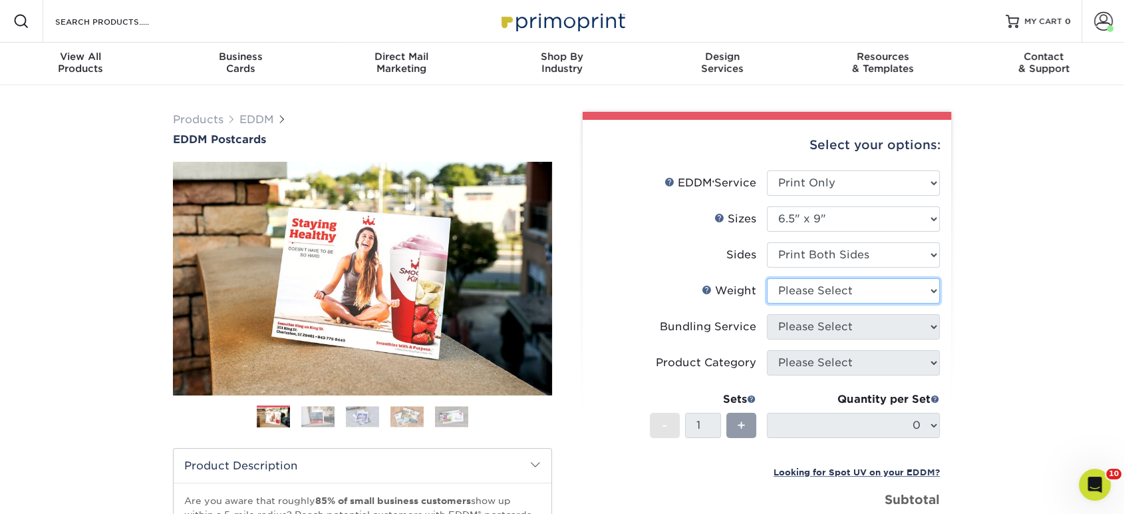
select select "16PT"
click at [767, 278] on select "Please Select 16PT 14PT" at bounding box center [853, 290] width 173 height 25
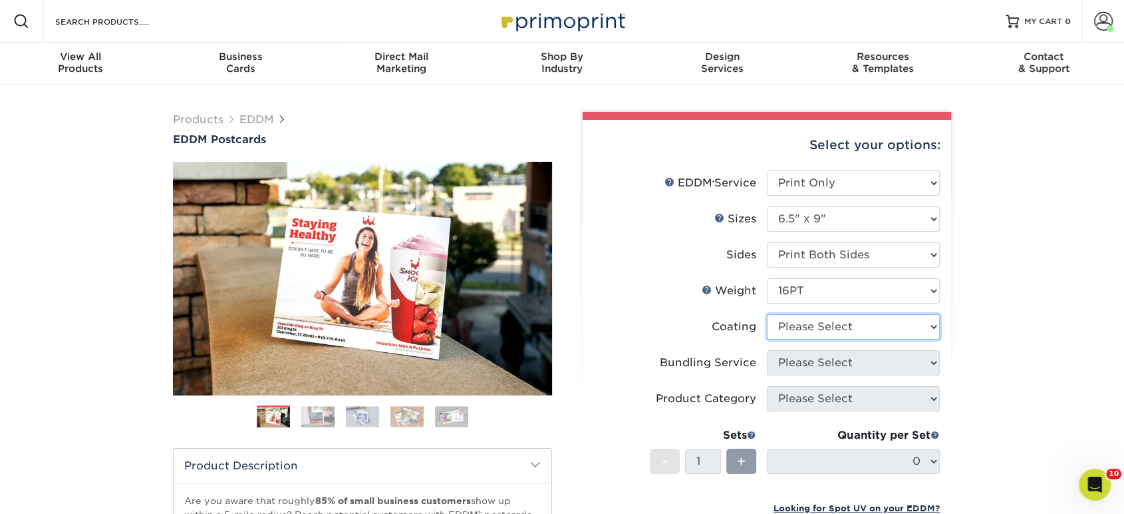
click at [839, 323] on select at bounding box center [853, 326] width 173 height 25
select select "ae367451-b2b8-45df-a344-0f05b6a12993"
click at [767, 314] on select at bounding box center [853, 326] width 173 height 25
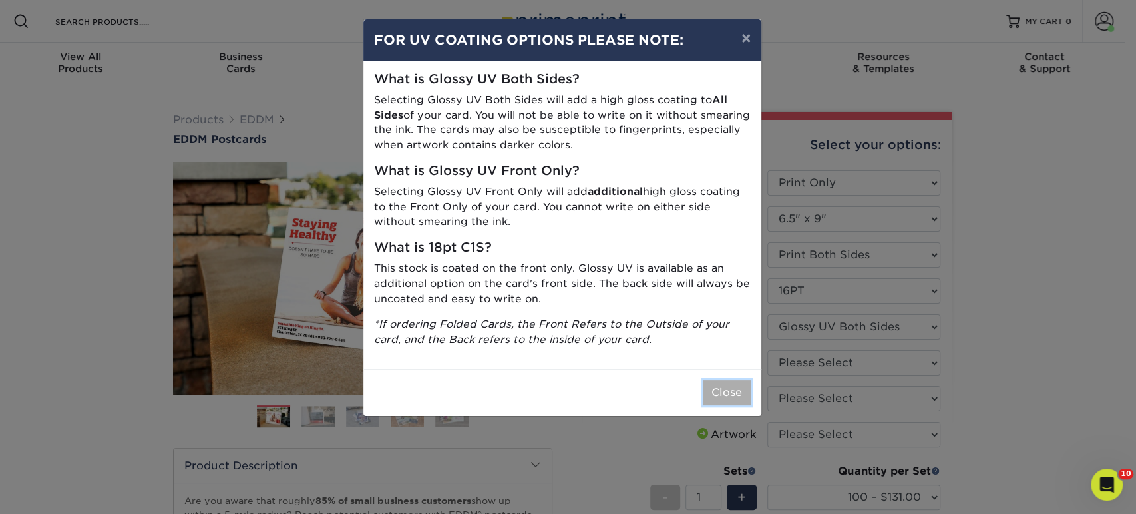
click at [730, 395] on button "Close" at bounding box center [727, 392] width 48 height 25
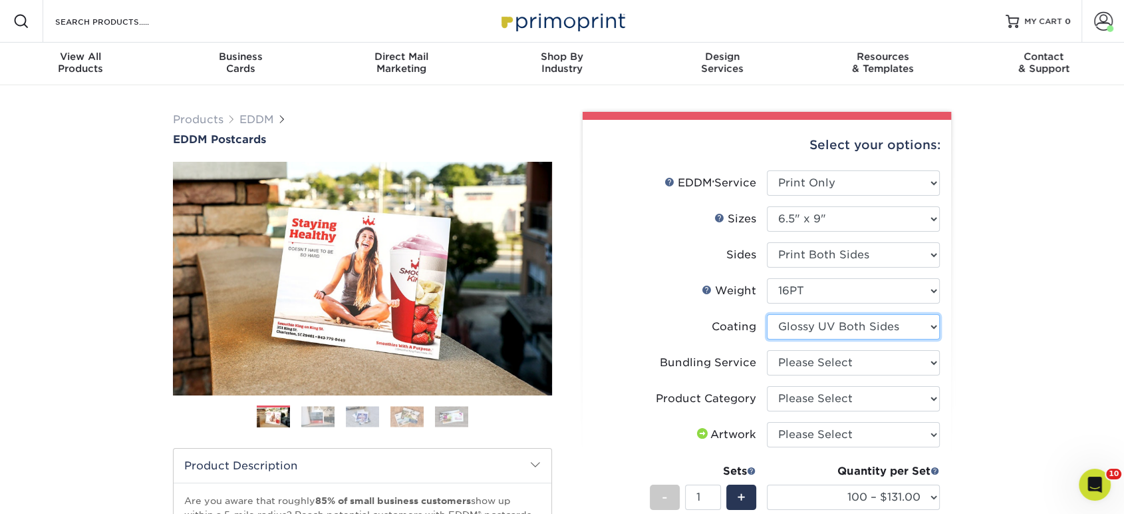
click at [806, 337] on select at bounding box center [853, 326] width 173 height 25
click at [800, 365] on select "Please Select No Bundling Services Yes, Bundles of 50 (+2 Days) Yes, Bundles of…" at bounding box center [853, 362] width 173 height 25
select select "58689abb-25c0-461c-a4c3-a80b627d6649"
click at [767, 350] on select "Please Select No Bundling Services Yes, Bundles of 50 (+2 Days) Yes, Bundles of…" at bounding box center [853, 362] width 173 height 25
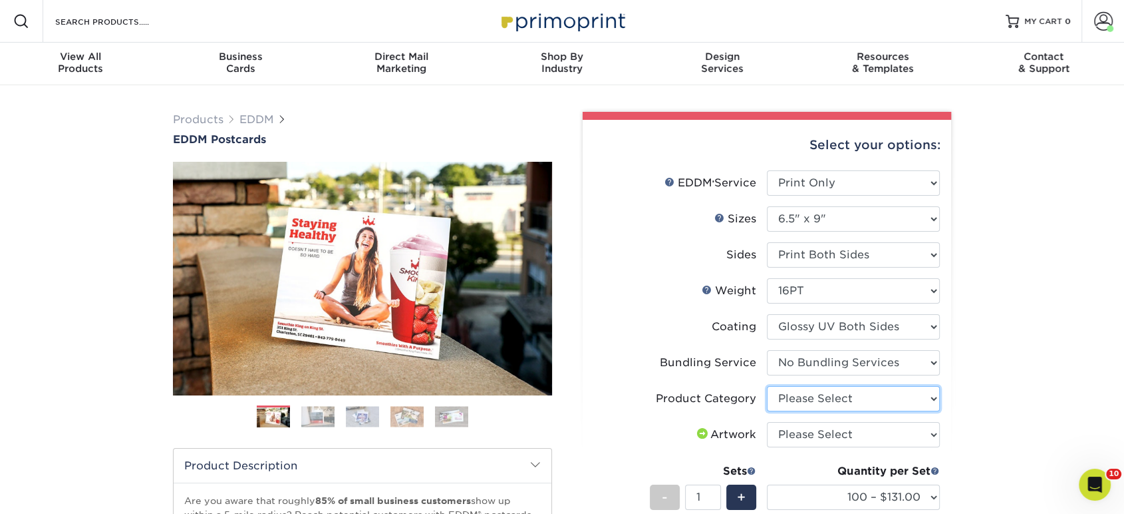
click at [793, 405] on select "Please Select Postcards" at bounding box center [853, 398] width 173 height 25
select select "9b7272e0-d6c8-4c3c-8e97-d3a1bcdab858"
click at [767, 386] on select "Please Select Postcards" at bounding box center [853, 398] width 173 height 25
click at [789, 434] on select "Please Select I will upload files I need a design - $150" at bounding box center [853, 434] width 173 height 25
select select "upload"
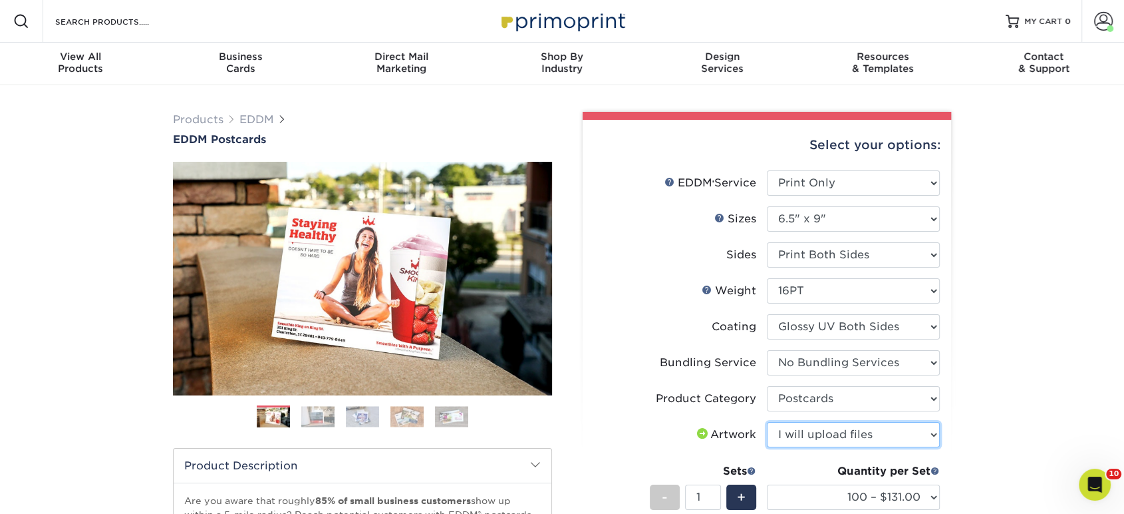
click at [767, 422] on select "Please Select I will upload files I need a design - $150" at bounding box center [853, 434] width 173 height 25
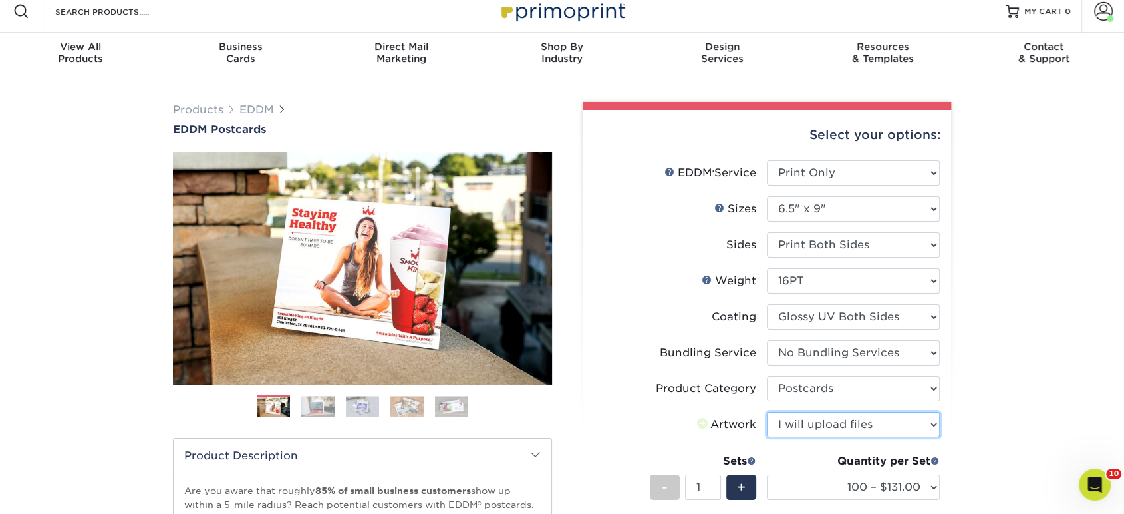
scroll to position [148, 0]
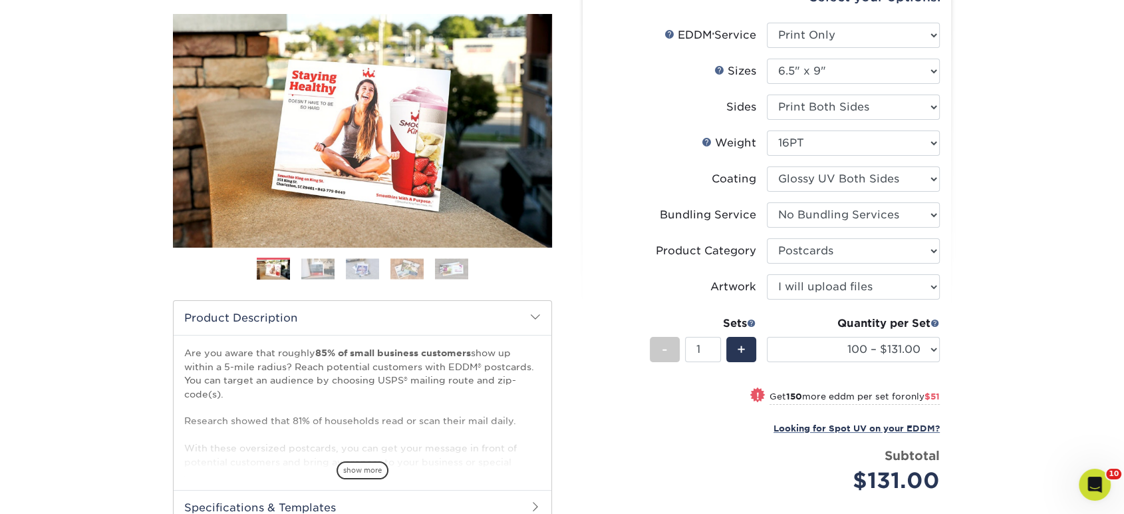
click at [849, 323] on div "Quantity per Set" at bounding box center [853, 323] width 173 height 16
click at [828, 361] on select "100 – $131.00 250 – $182.00 500 – $203.00 1000 – $227.00 2500 – $379.00 5000 – …" at bounding box center [853, 349] width 173 height 25
select select "500 – $203.00"
click at [767, 337] on select "100 – $131.00 250 – $182.00 500 – $203.00 1000 – $227.00 2500 – $379.00 5000 – …" at bounding box center [853, 349] width 173 height 25
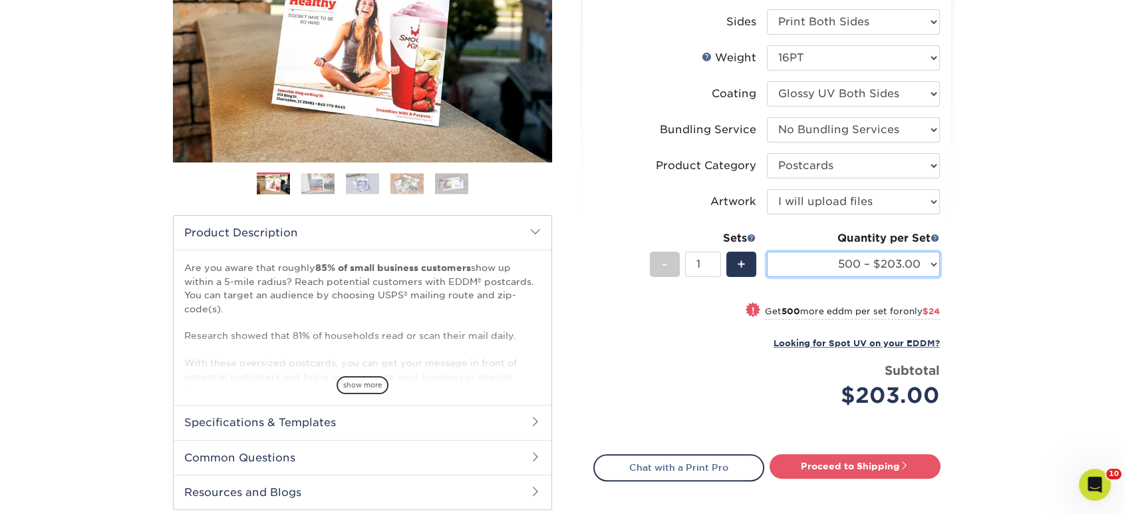
scroll to position [295, 0]
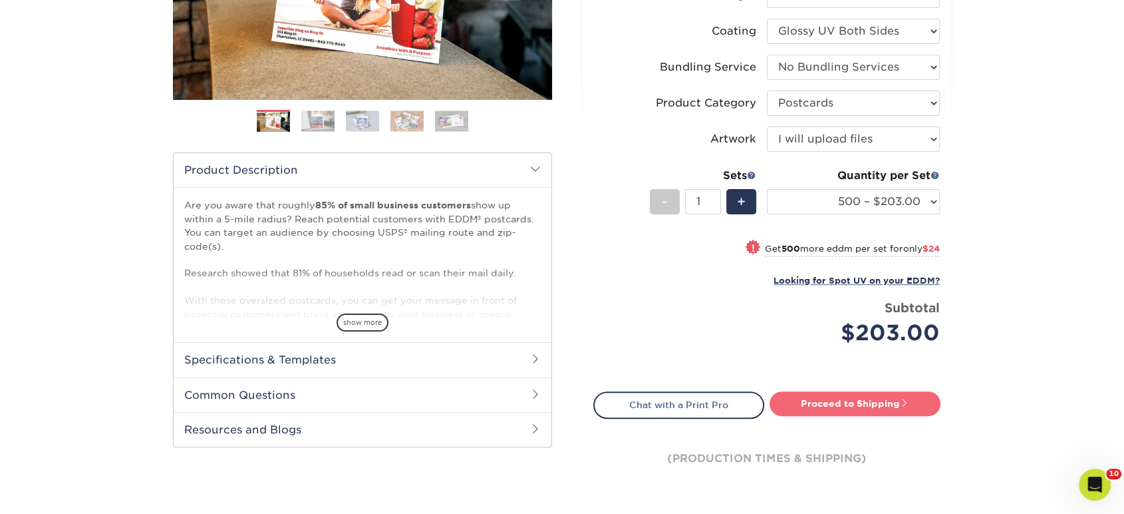
click at [838, 400] on link "Proceed to Shipping" at bounding box center [855, 403] width 171 height 24
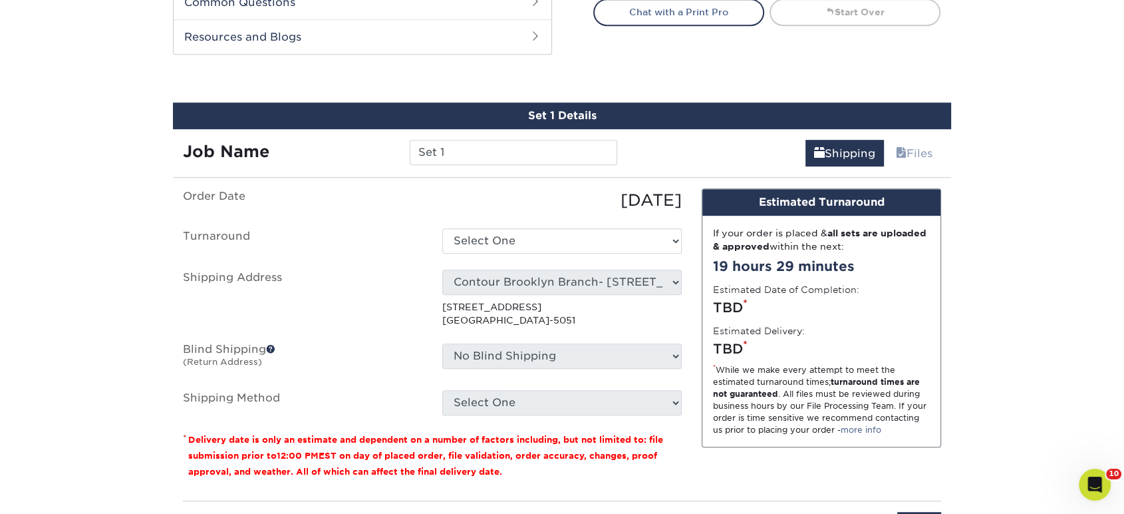
scroll to position [722, 0]
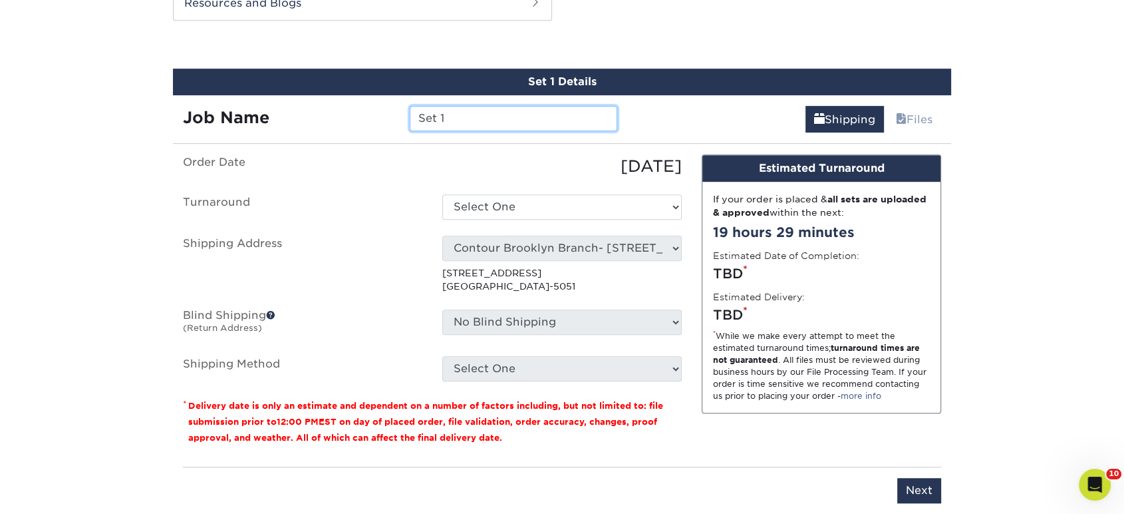
click at [517, 119] on input "Set 1" at bounding box center [513, 118] width 207 height 25
drag, startPoint x: 595, startPoint y: 116, endPoint x: 641, endPoint y: 112, distance: 46.7
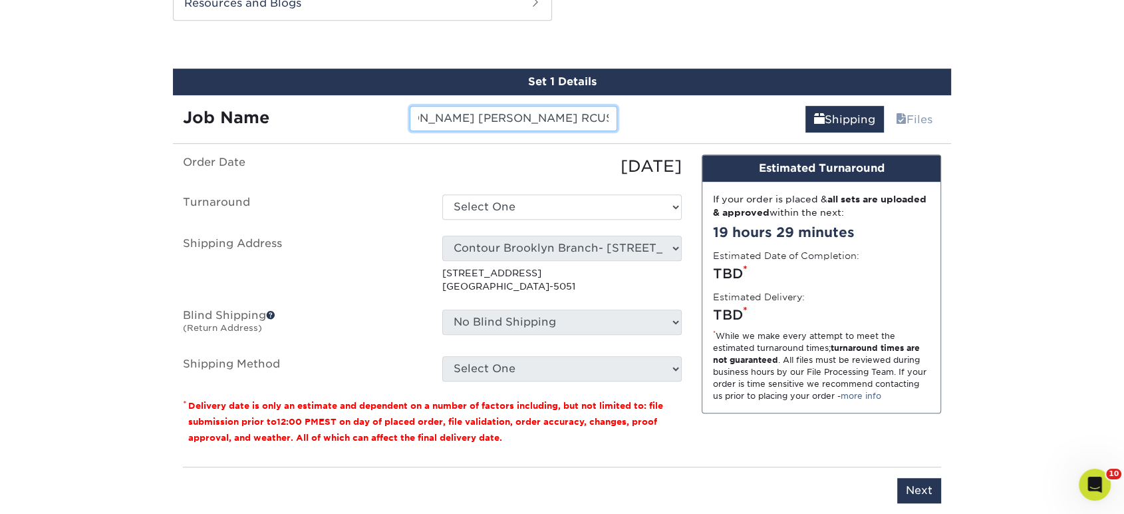
click at [643, 112] on div "Job Name MATT NIEVES CAITLIN SHELTON RCUSA Shipping Files" at bounding box center [562, 113] width 778 height 37
click at [605, 118] on input "MATT NIEVES CAITLIN SHELTON RCUSA" at bounding box center [513, 118] width 207 height 25
click at [617, 114] on input "MATT NIEVES CAITLIN SHELTON RCUSA" at bounding box center [513, 118] width 207 height 25
click at [609, 116] on input "MATT NIEVES CAITLIN SHELTON RCUSA" at bounding box center [513, 118] width 207 height 25
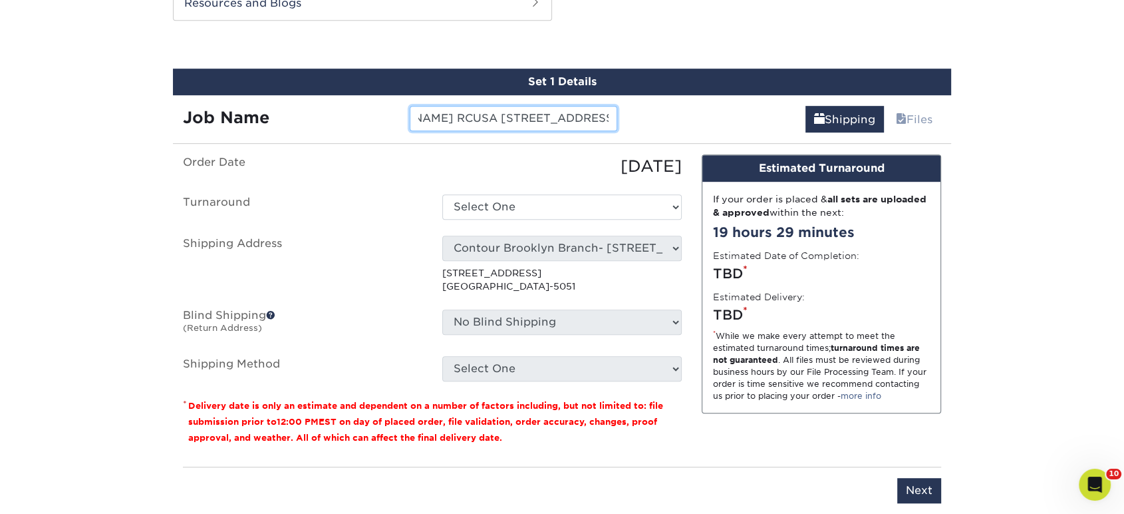
type input "MATT NIEVES CAITLIN SHELTON RCUSA 41 OAK STREET SOLD"
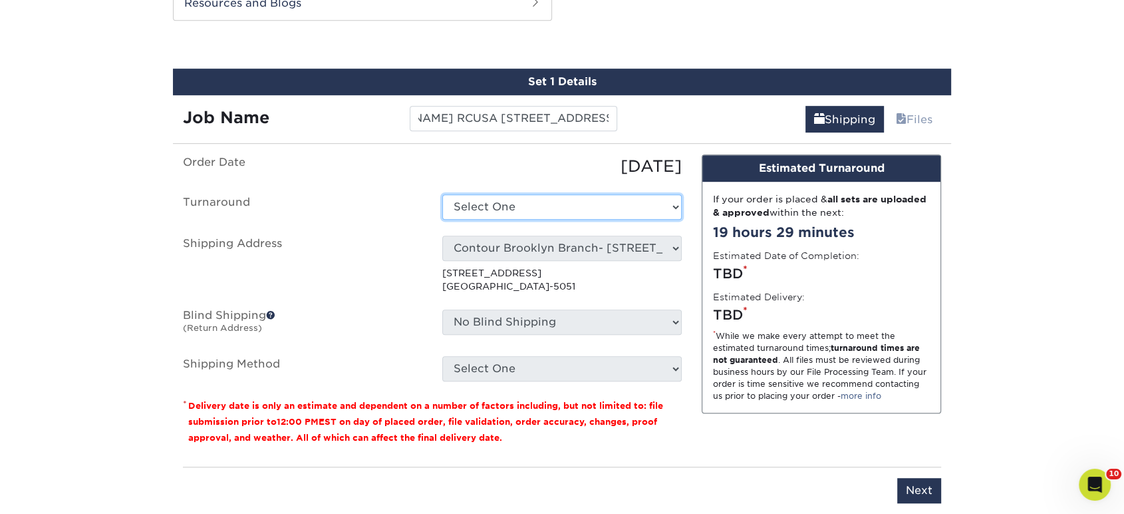
click at [578, 205] on select "Select One 2-4 Business Days 2 Day Next Business Day" at bounding box center [562, 206] width 240 height 25
select select "85e402c1-f951-4e08-96d1-f1db94a1be34"
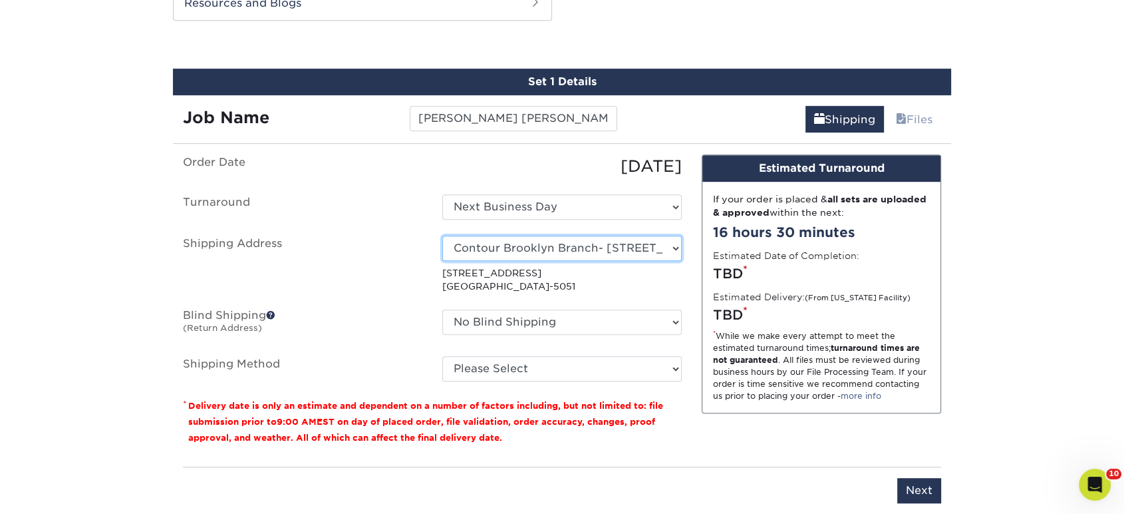
click at [554, 247] on select "Select One Realty Connect USA" at bounding box center [562, 248] width 240 height 25
select select "194002"
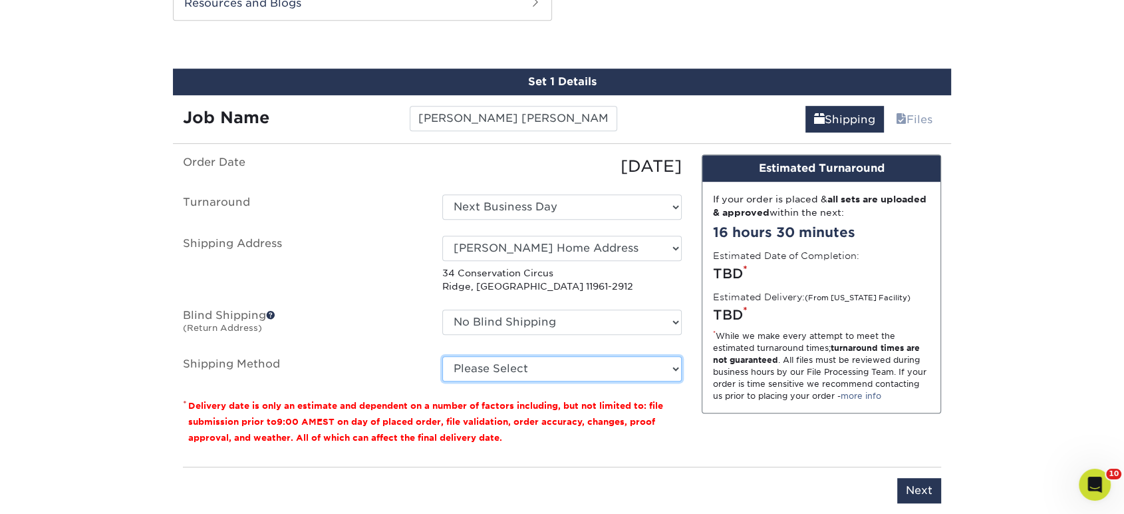
click at [524, 366] on select "Please Select Ground Shipping (+$34.37) 3 Day Shipping Service (+$40.86) 2 Day …" at bounding box center [562, 368] width 240 height 25
select select "03"
click at [442, 356] on select "Please Select Ground Shipping (+$34.37) 3 Day Shipping Service (+$40.86) 2 Day …" at bounding box center [562, 368] width 240 height 25
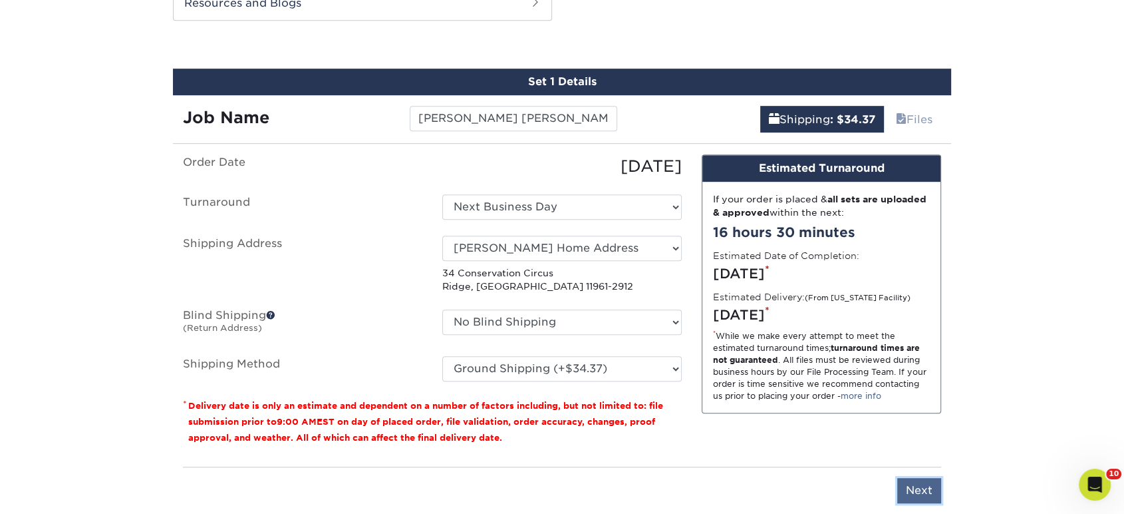
click at [911, 490] on input "Next" at bounding box center [920, 490] width 44 height 25
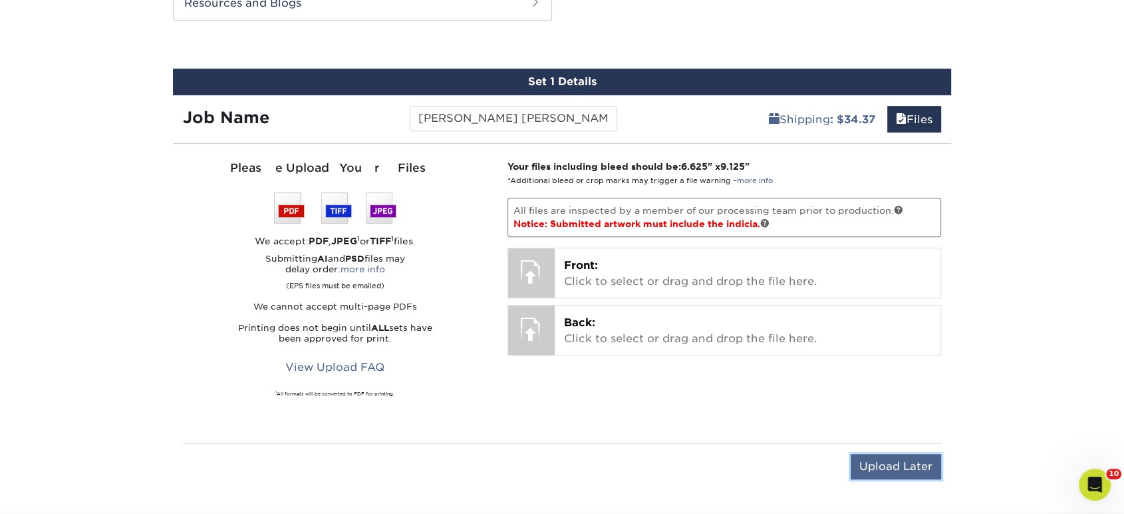
click at [873, 460] on input "Upload Later" at bounding box center [896, 466] width 90 height 25
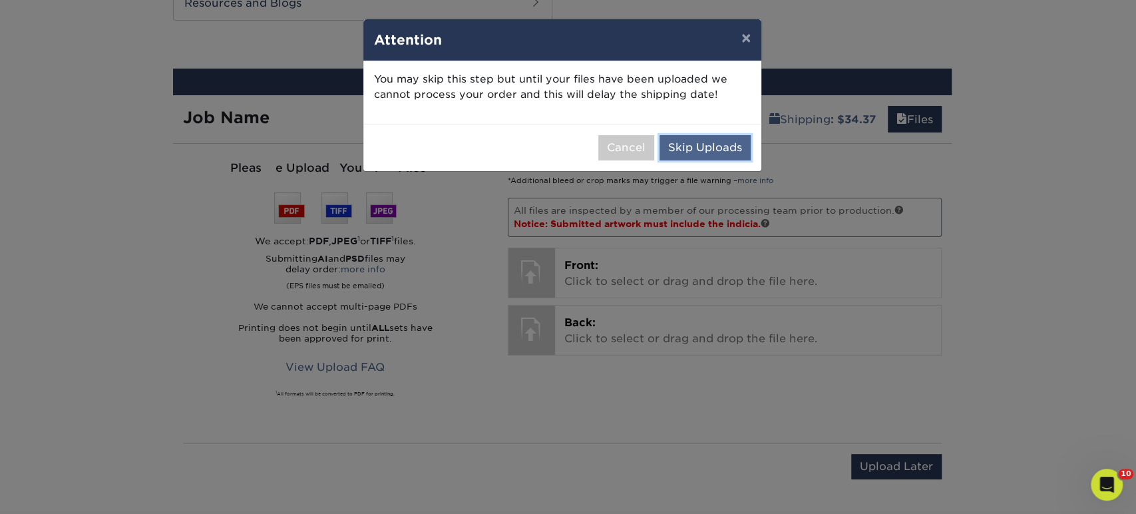
click at [715, 140] on button "Skip Uploads" at bounding box center [704, 147] width 91 height 25
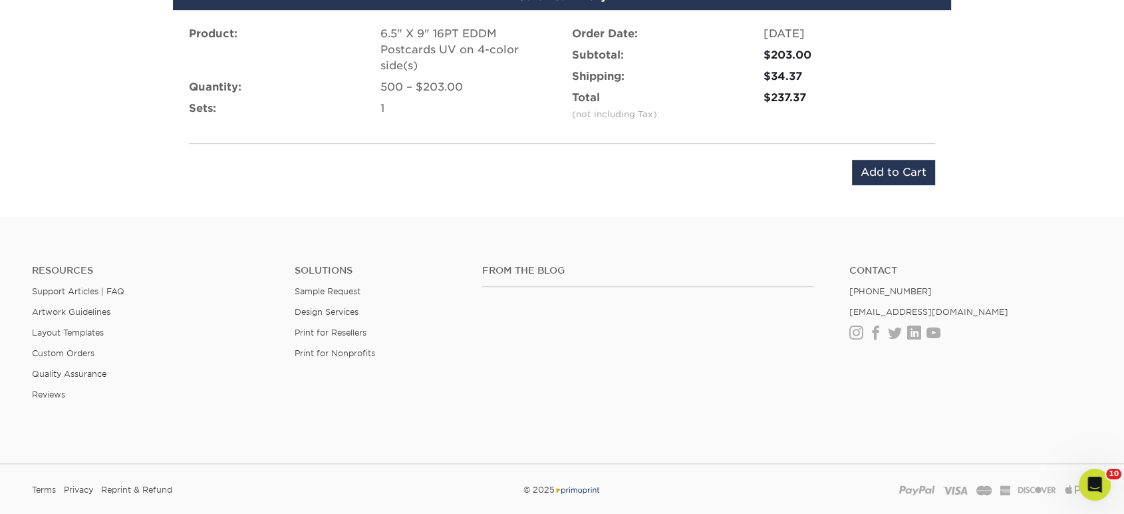
scroll to position [983, 0]
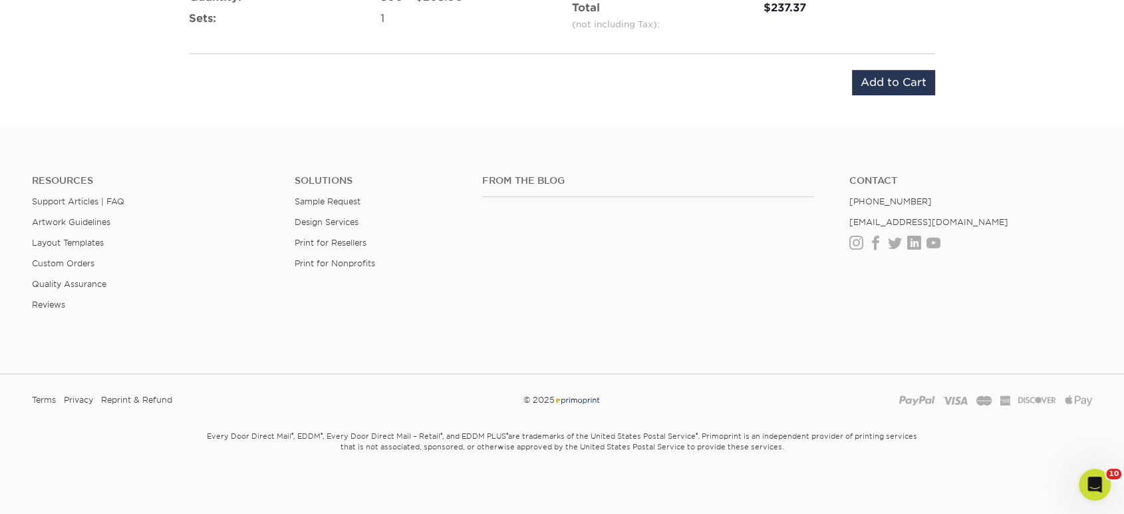
click at [889, 63] on div "Product: 6.5" X 9" 16PT EDDM Postcards UV on 4-color side(s) Quantity: 500 – $2…" at bounding box center [562, 15] width 778 height 191
click at [892, 78] on input "Add to Cart" at bounding box center [893, 82] width 83 height 25
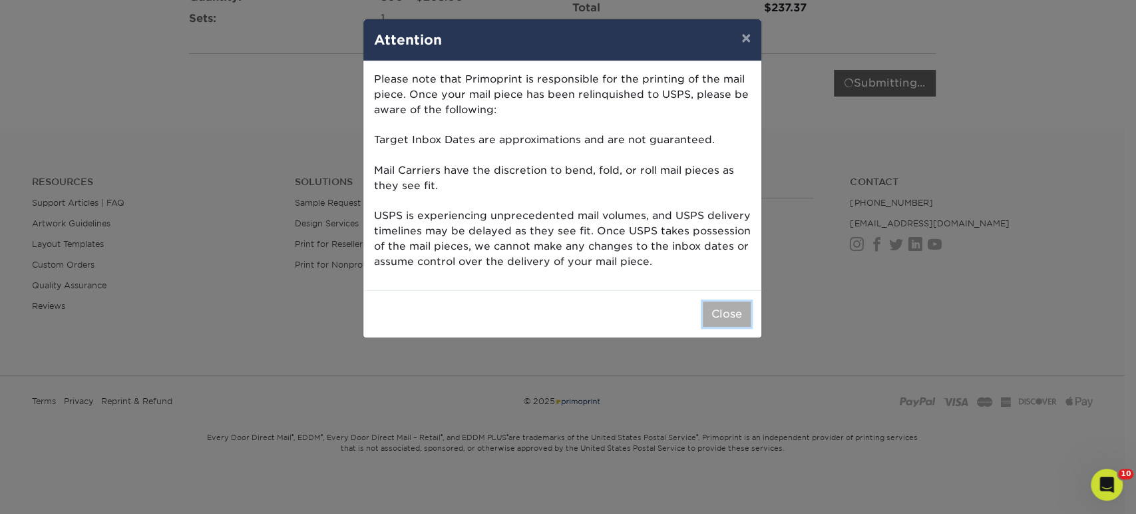
click at [733, 312] on button "Close" at bounding box center [727, 313] width 48 height 25
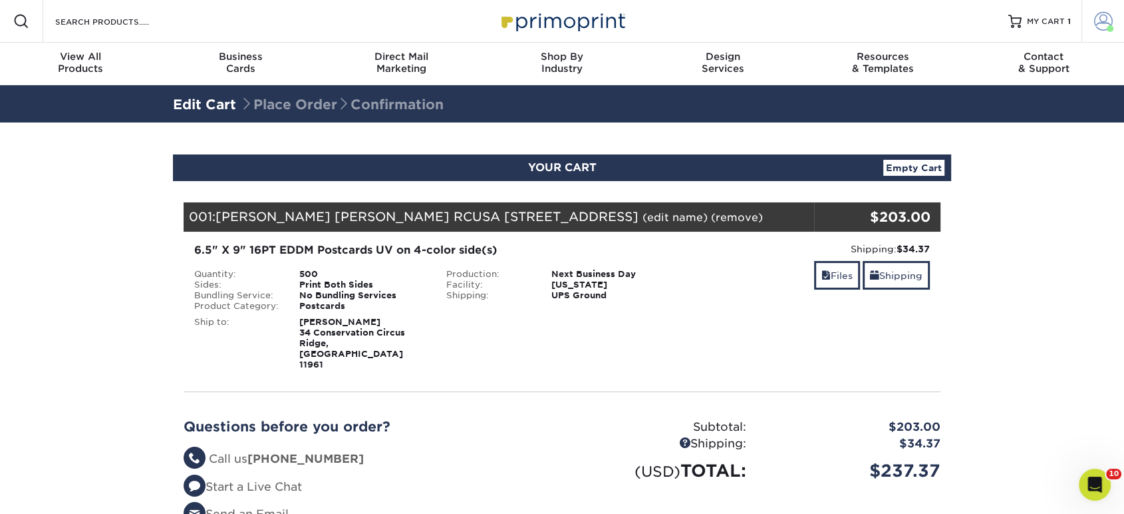
click at [1102, 23] on span at bounding box center [1104, 21] width 19 height 19
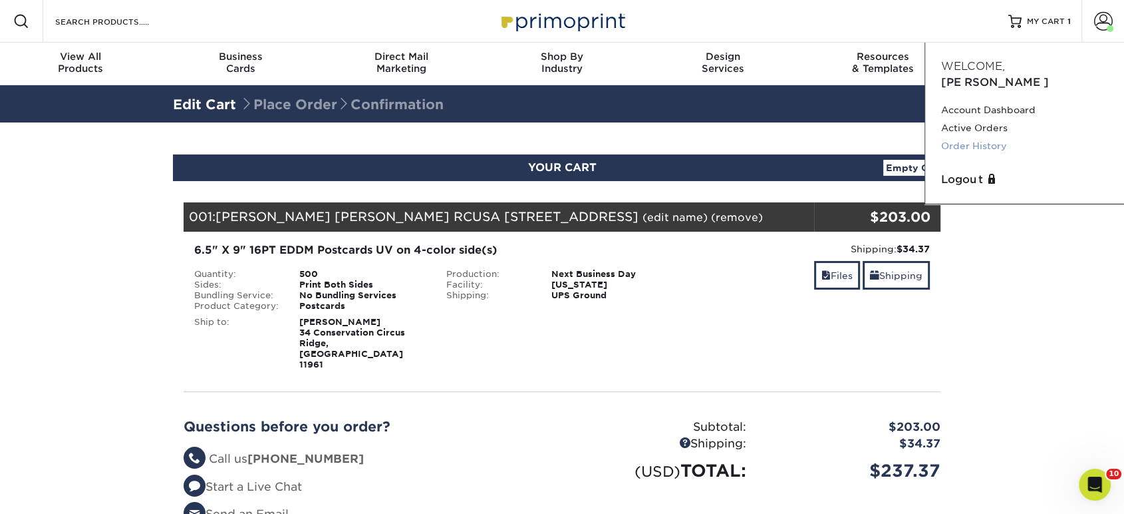
click at [969, 137] on link "Order History" at bounding box center [1024, 146] width 167 height 18
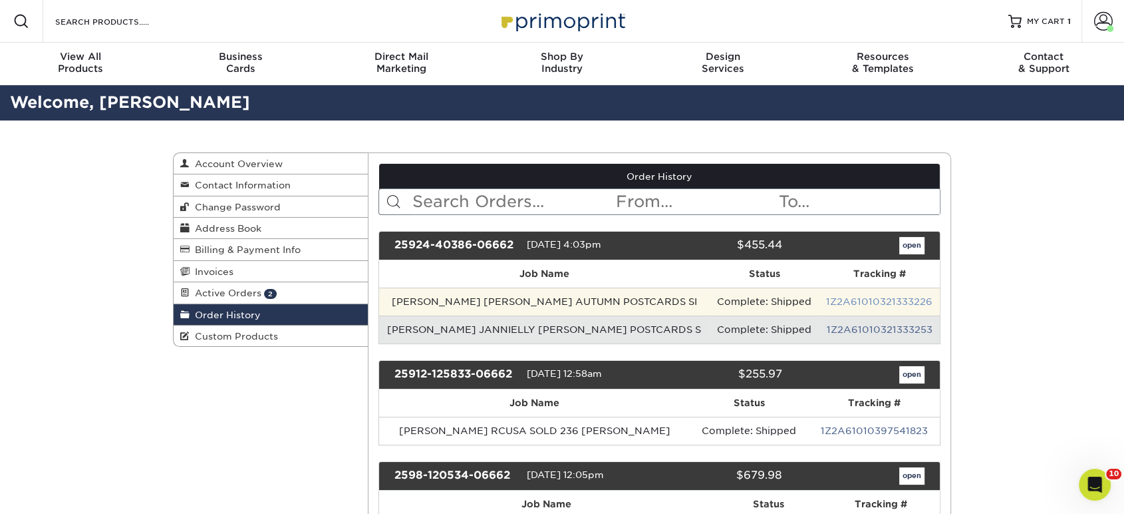
click at [830, 301] on link "1Z2A61010321333226" at bounding box center [879, 301] width 106 height 11
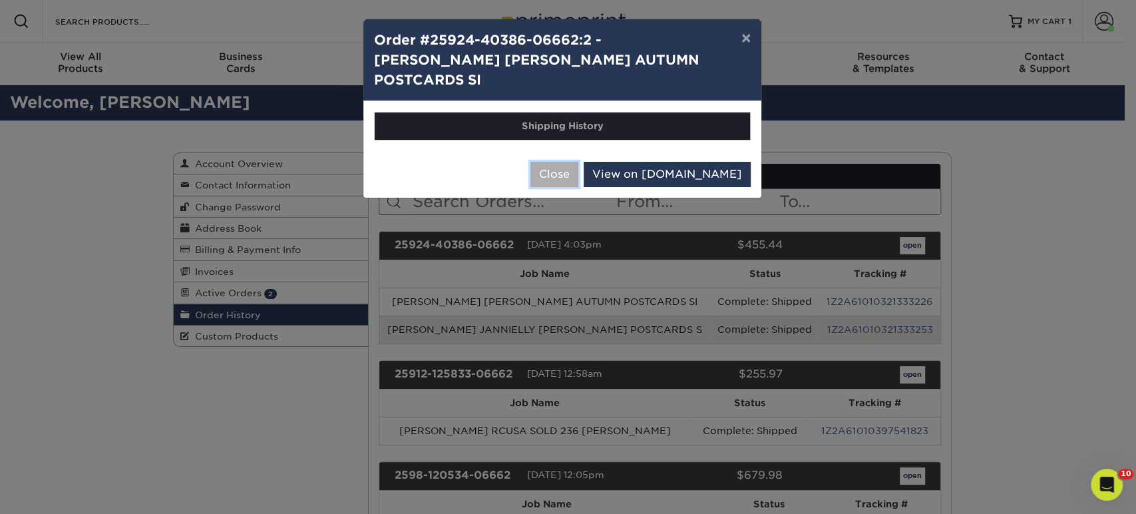
click at [578, 162] on button "Close" at bounding box center [554, 174] width 48 height 25
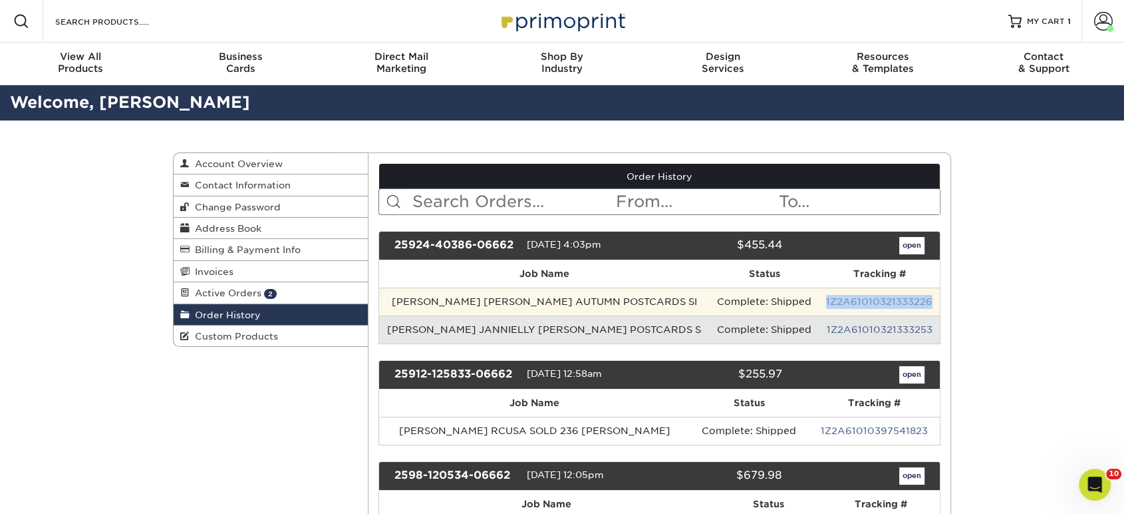
drag, startPoint x: 935, startPoint y: 299, endPoint x: 829, endPoint y: 297, distance: 105.8
click at [829, 297] on td "1Z2A61010321333226" at bounding box center [879, 301] width 121 height 28
copy link "1Z2A61010321333226"
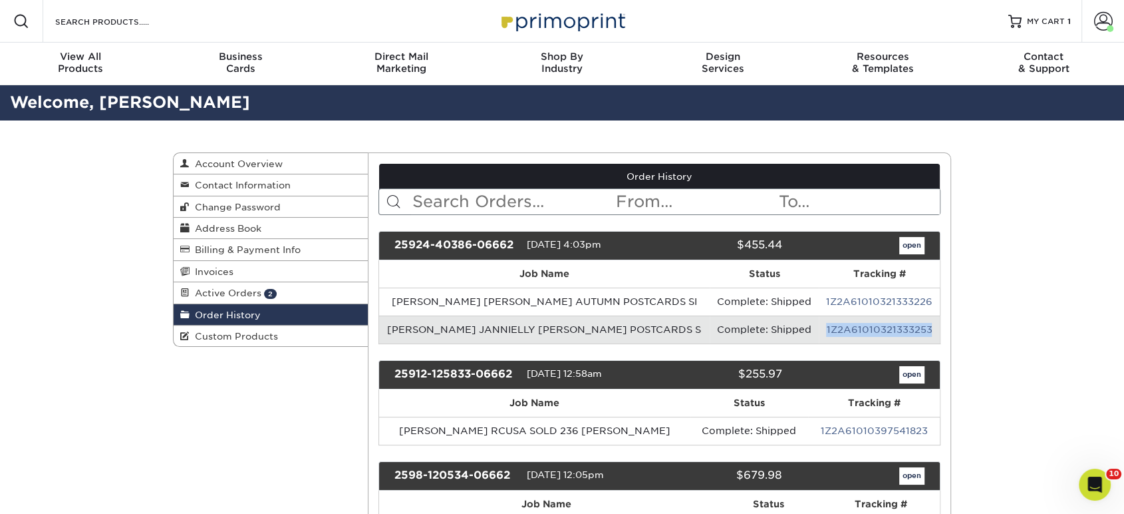
drag, startPoint x: 932, startPoint y: 326, endPoint x: 824, endPoint y: 319, distance: 108.7
click at [824, 319] on td "1Z2A61010321333253" at bounding box center [879, 329] width 121 height 28
copy link "1Z2A61010321333253"
click at [868, 324] on link "1Z2A61010321333253" at bounding box center [879, 329] width 106 height 11
